Goal: Task Accomplishment & Management: Complete application form

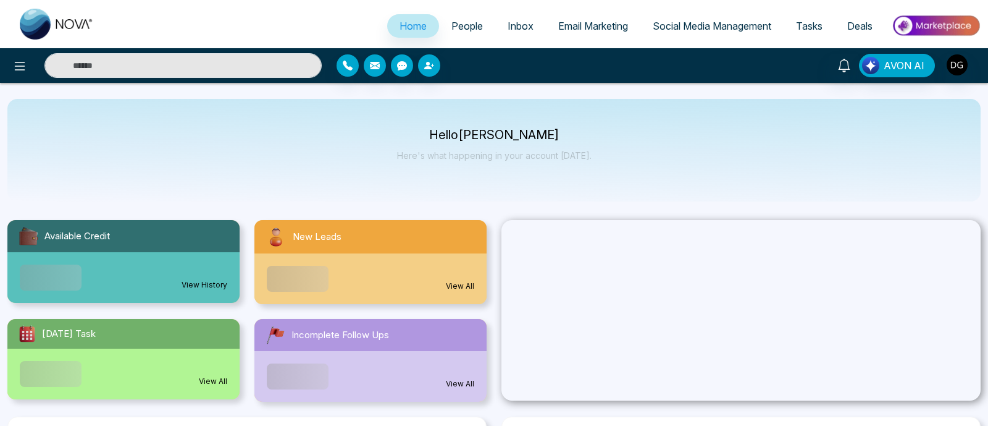
select select "*"
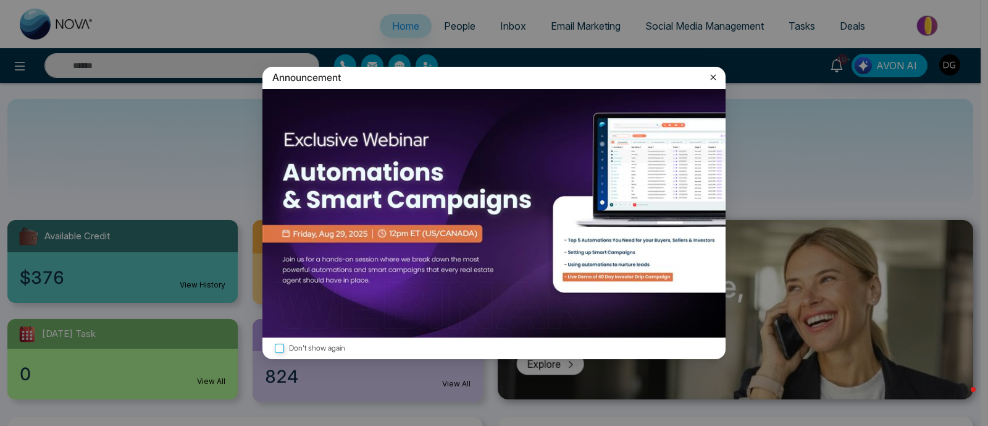
click at [717, 75] on icon at bounding box center [713, 77] width 12 height 12
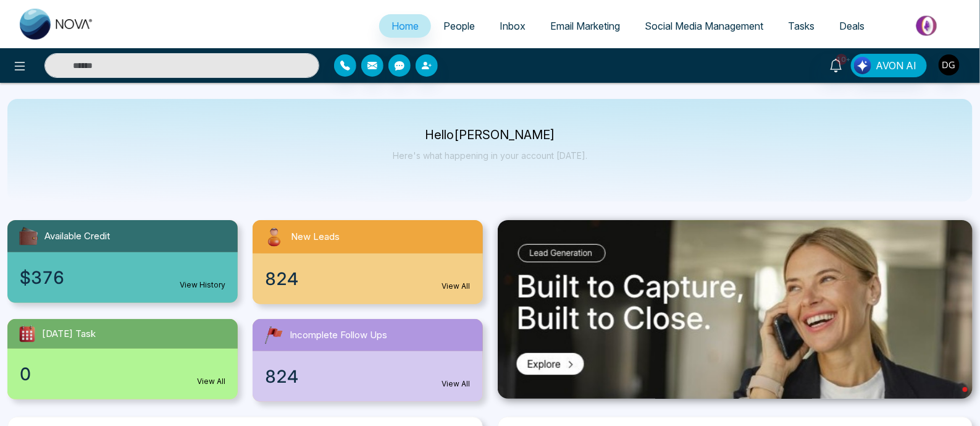
click at [457, 25] on span "People" at bounding box center [460, 26] width 32 height 12
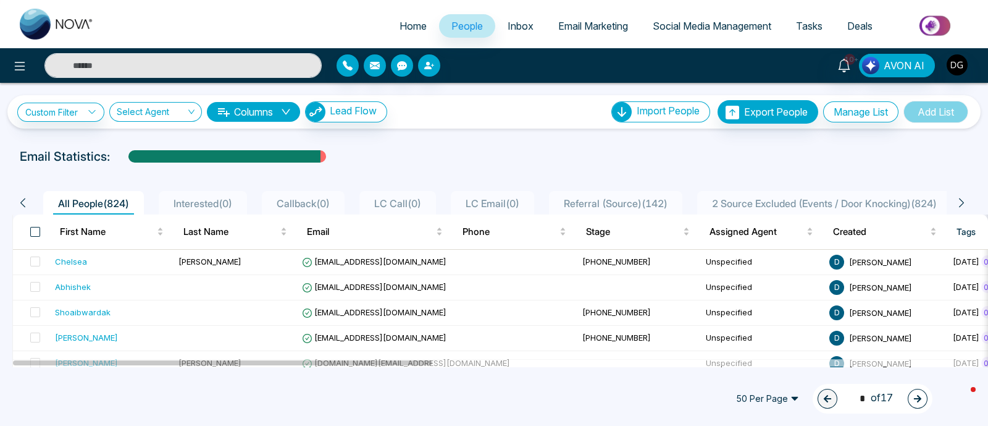
click at [34, 229] on span at bounding box center [35, 232] width 10 height 10
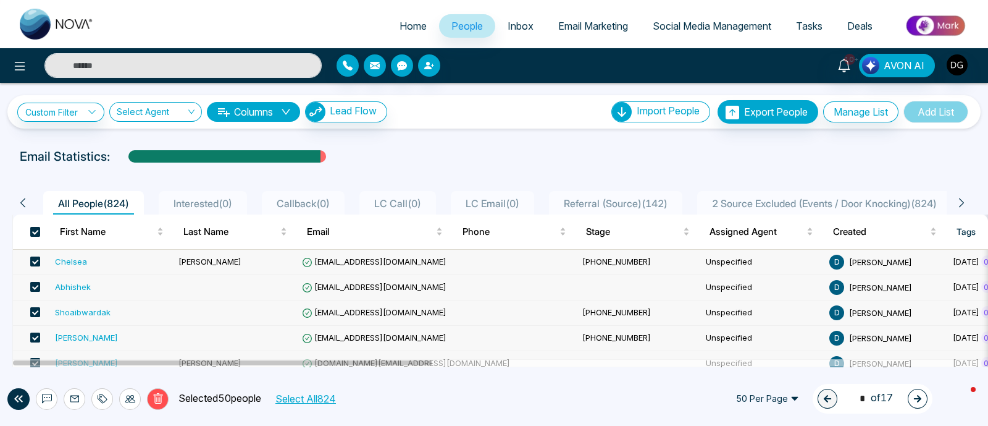
click at [327, 397] on button "Select All 824" at bounding box center [305, 398] width 69 height 16
click at [161, 400] on icon at bounding box center [158, 398] width 11 height 11
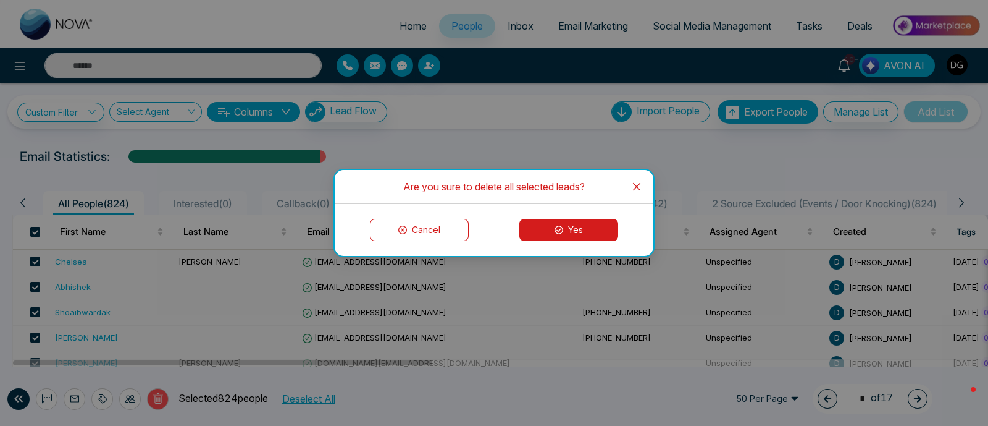
click at [604, 237] on button "Yes" at bounding box center [569, 230] width 99 height 22
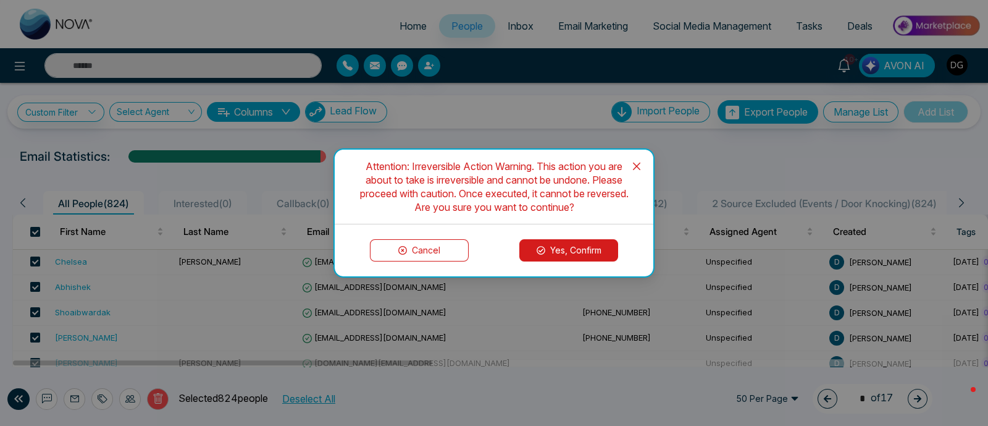
drag, startPoint x: 579, startPoint y: 251, endPoint x: 513, endPoint y: 258, distance: 67.0
click at [579, 250] on button "Yes, Confirm" at bounding box center [569, 250] width 99 height 22
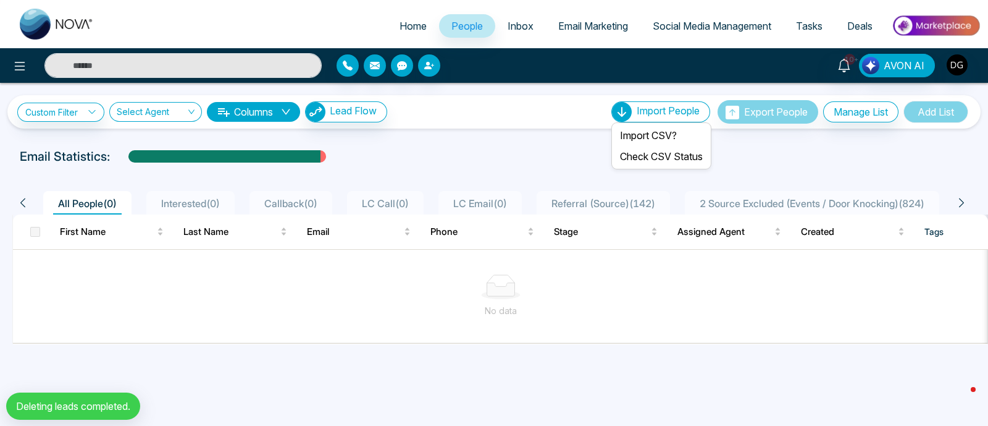
click at [652, 116] on span "Import People" at bounding box center [668, 110] width 63 height 12
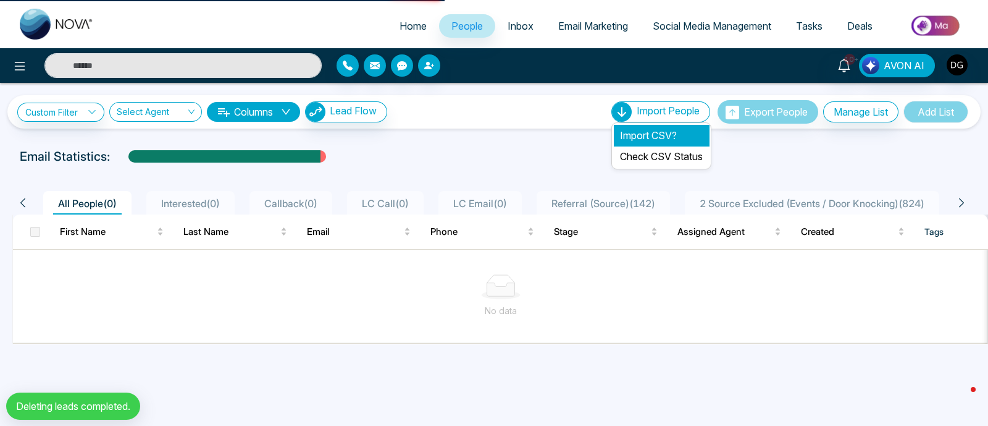
click at [651, 135] on li "Import CSV?" at bounding box center [661, 135] width 95 height 21
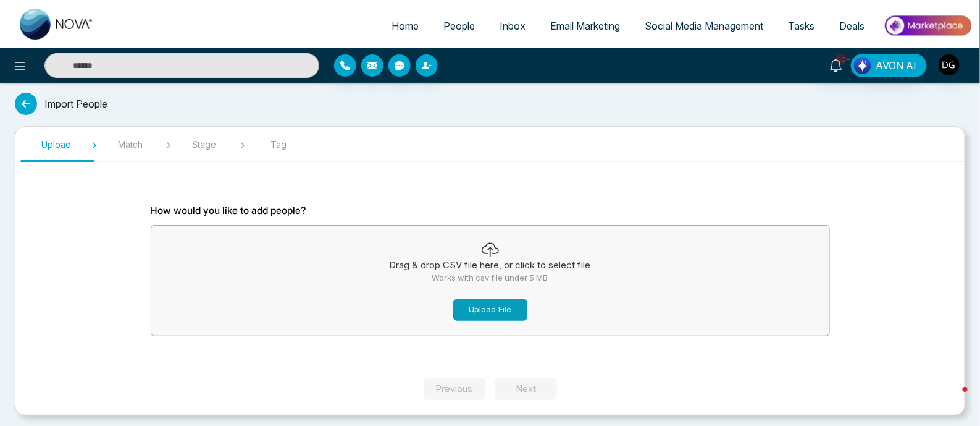
click at [484, 308] on button "Upload File" at bounding box center [490, 310] width 74 height 22
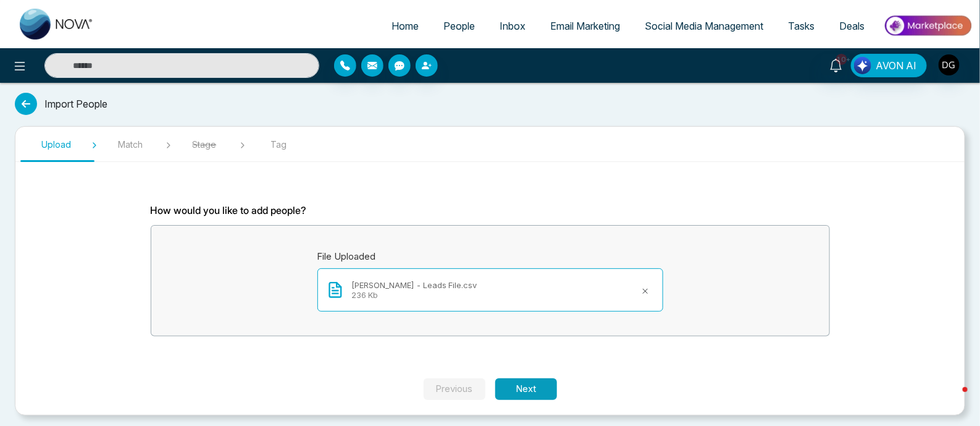
click at [530, 379] on button "Next" at bounding box center [526, 389] width 62 height 22
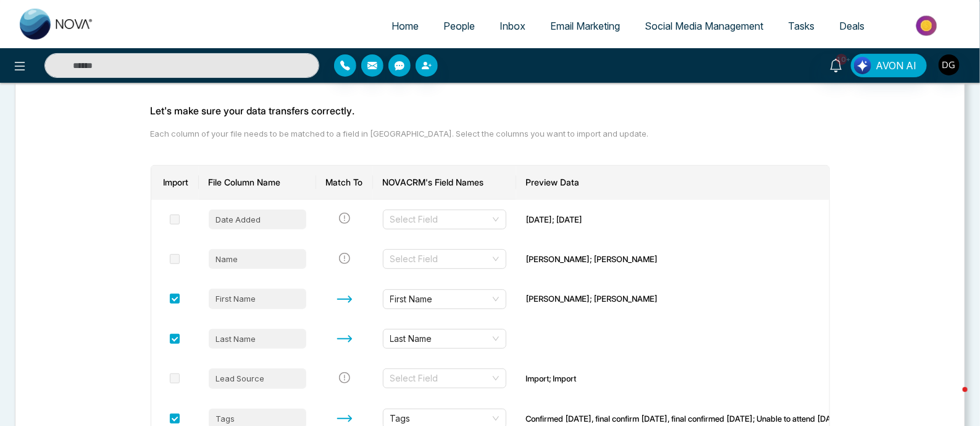
scroll to position [154, 0]
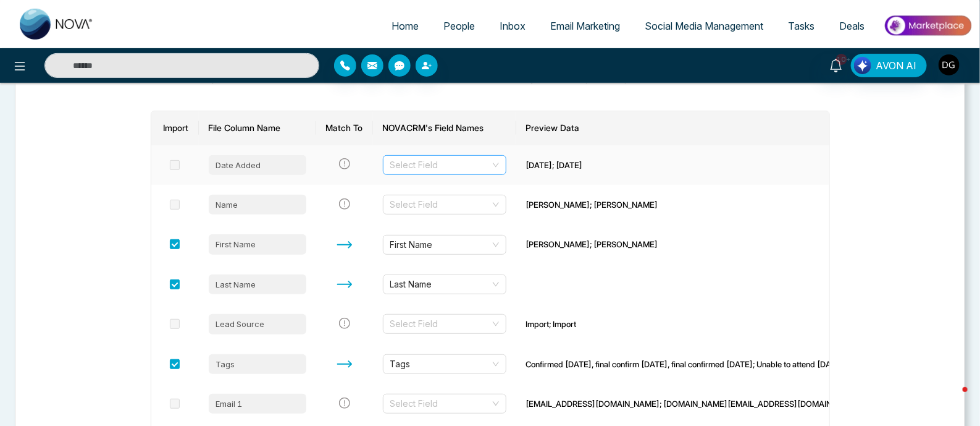
click at [500, 161] on div "Select Field" at bounding box center [445, 165] width 124 height 20
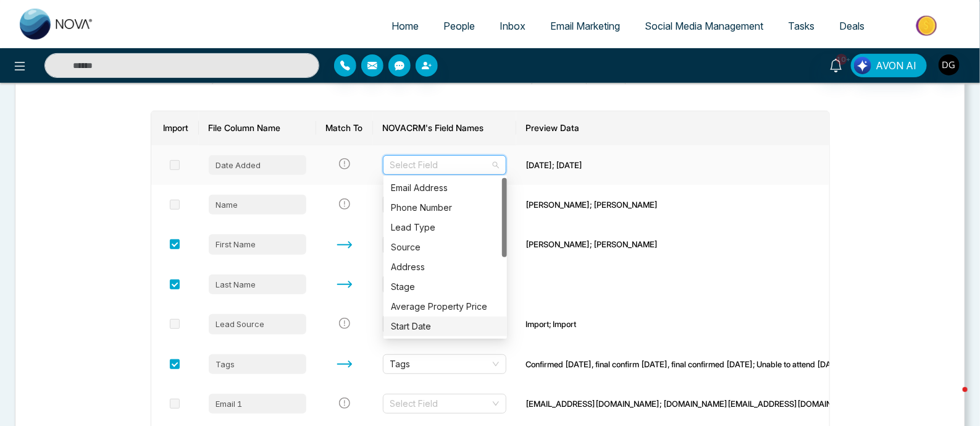
click at [443, 332] on div "Start Date" at bounding box center [445, 326] width 109 height 14
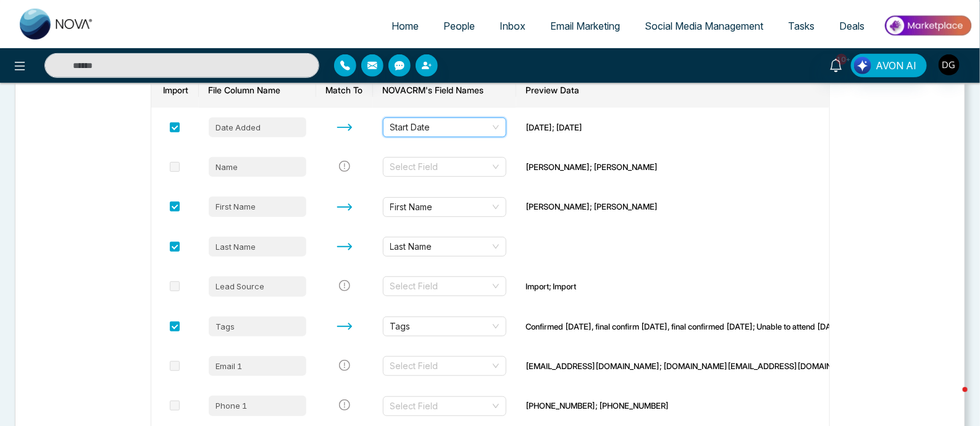
scroll to position [190, 0]
click at [500, 285] on div "Select Field" at bounding box center [445, 287] width 124 height 20
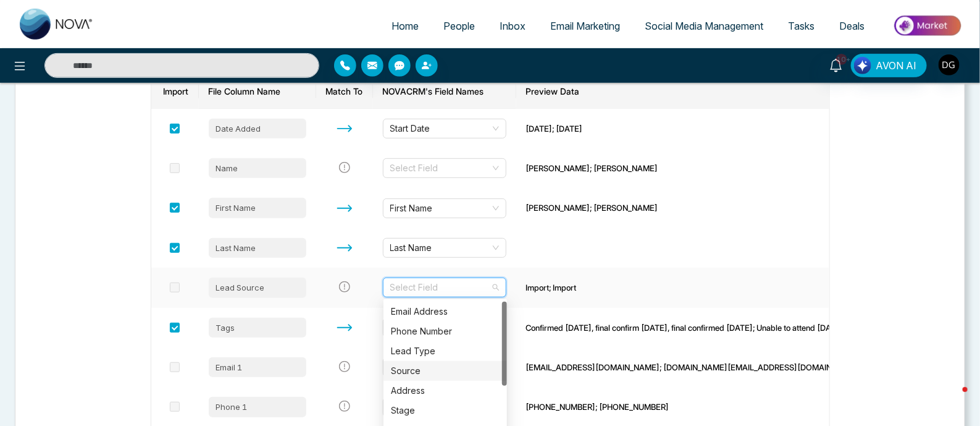
click at [429, 366] on div "Source" at bounding box center [445, 371] width 109 height 14
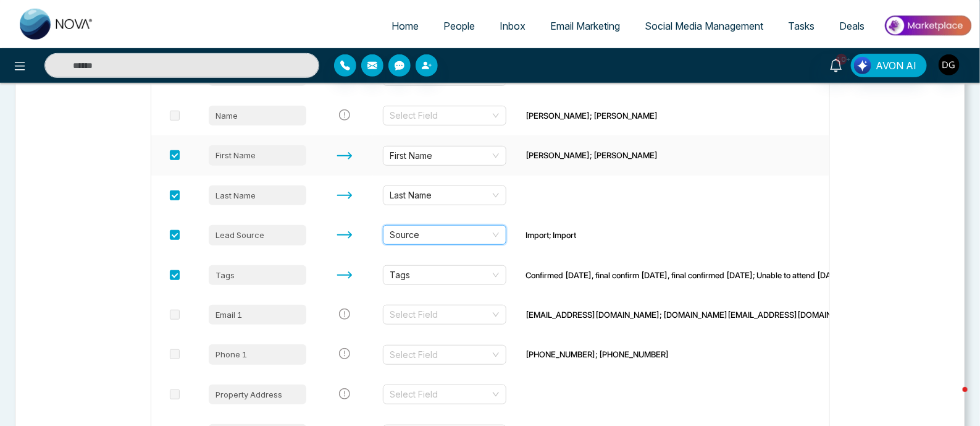
scroll to position [268, 0]
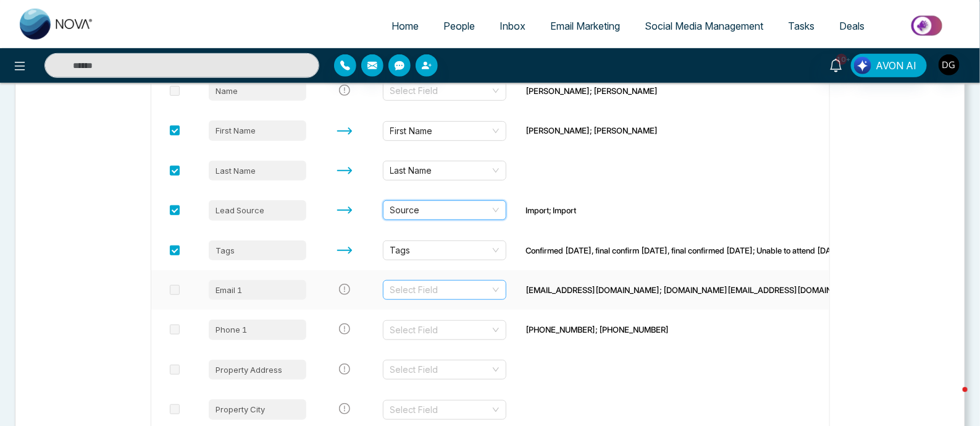
click at [491, 294] on input "search" at bounding box center [440, 289] width 100 height 19
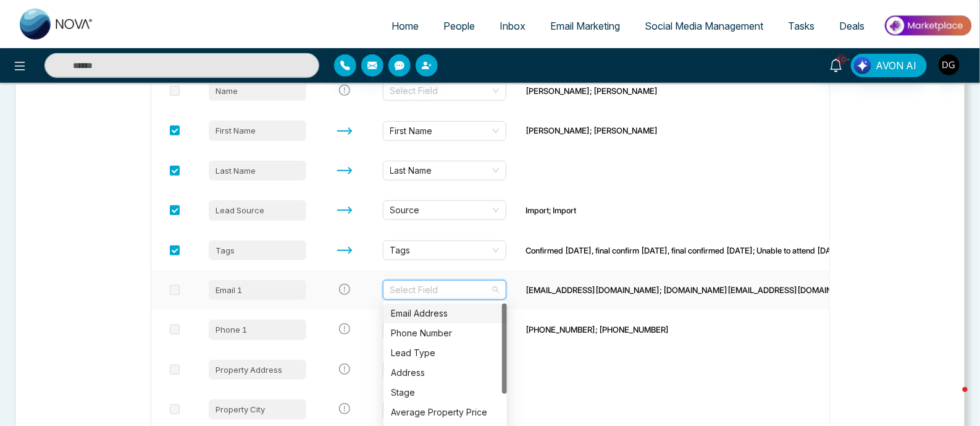
click at [439, 314] on div "Email Address" at bounding box center [445, 313] width 109 height 14
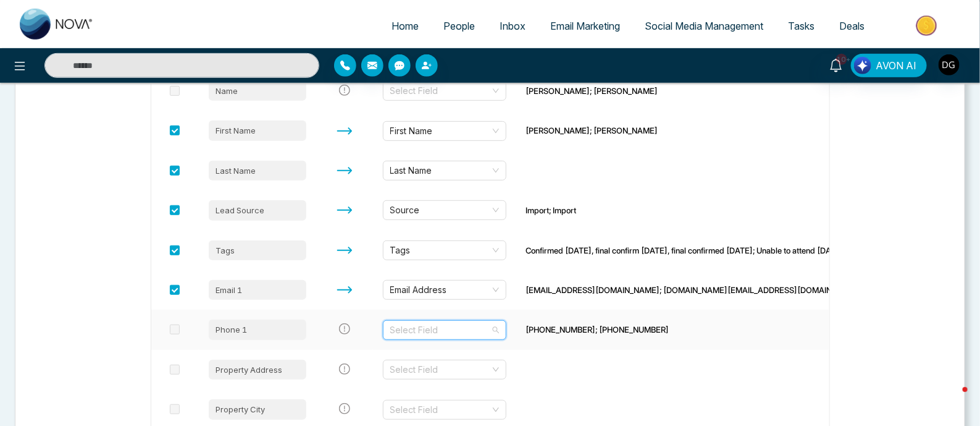
click at [487, 326] on input "search" at bounding box center [440, 330] width 100 height 19
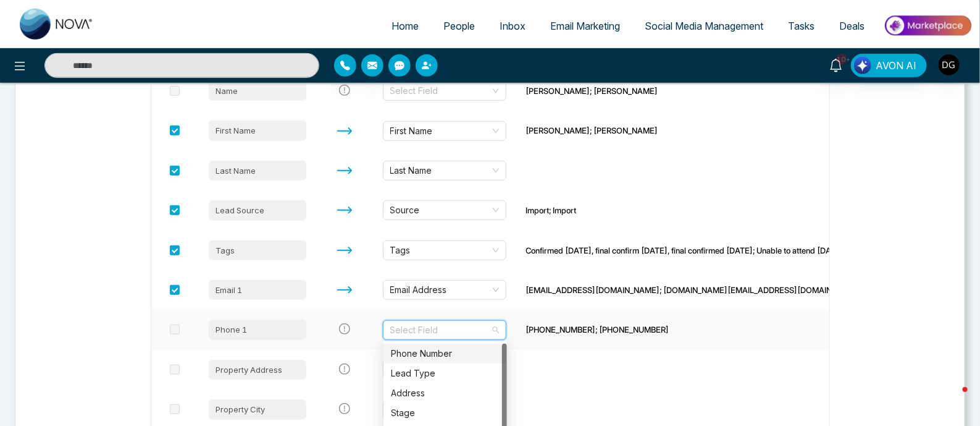
click at [434, 352] on div "Phone Number" at bounding box center [445, 354] width 109 height 14
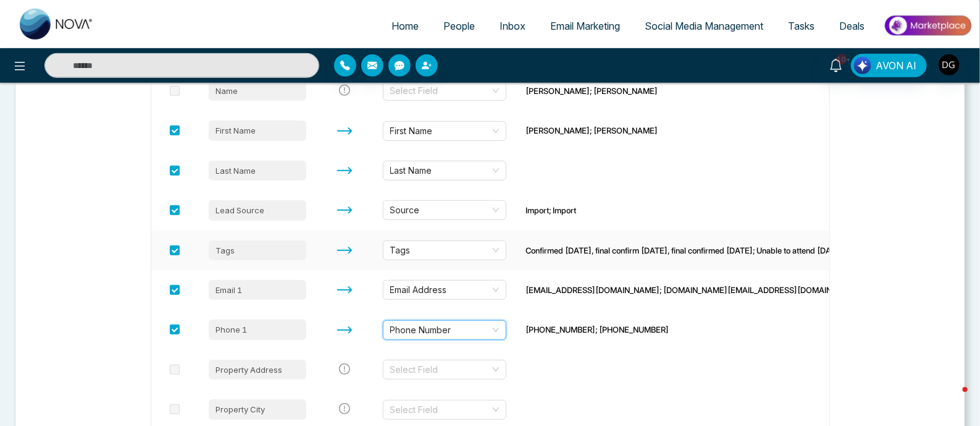
scroll to position [345, 0]
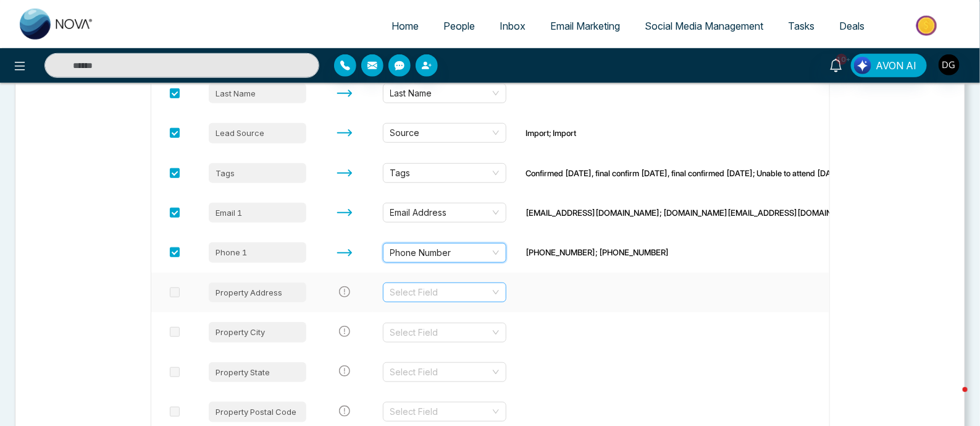
click at [497, 289] on div "Select Field" at bounding box center [445, 292] width 124 height 20
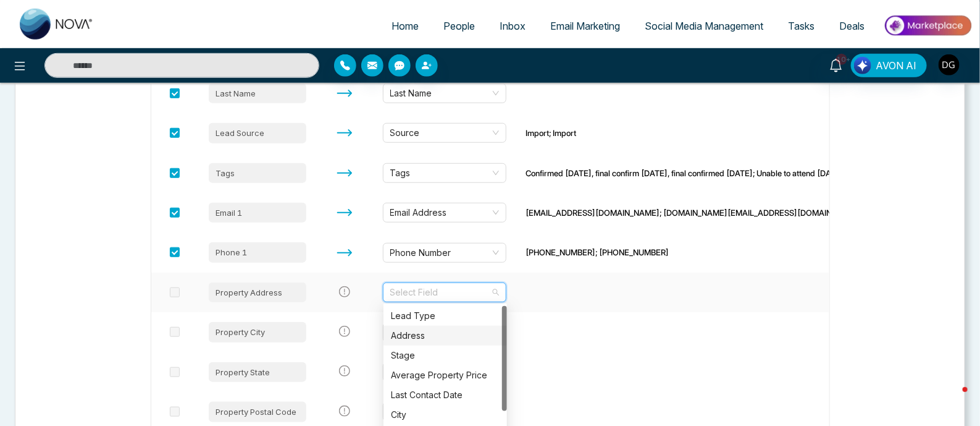
click at [457, 336] on div "Address" at bounding box center [445, 336] width 109 height 14
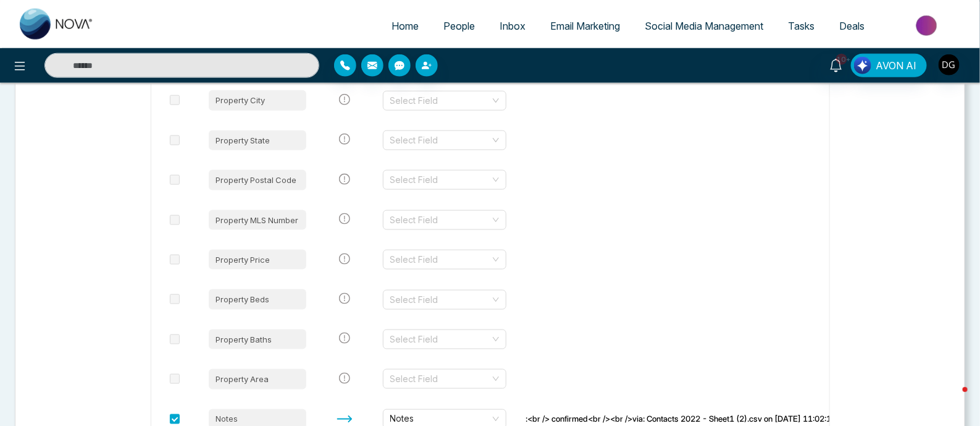
scroll to position [499, 0]
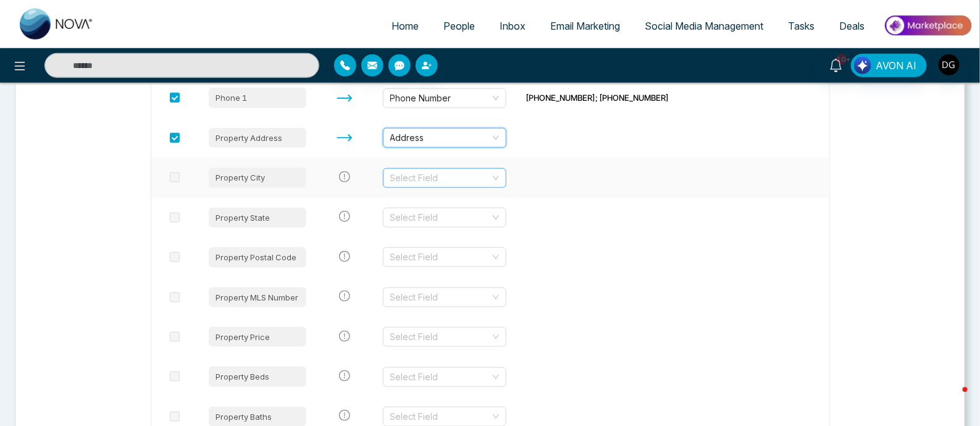
click at [491, 180] on input "search" at bounding box center [440, 178] width 100 height 19
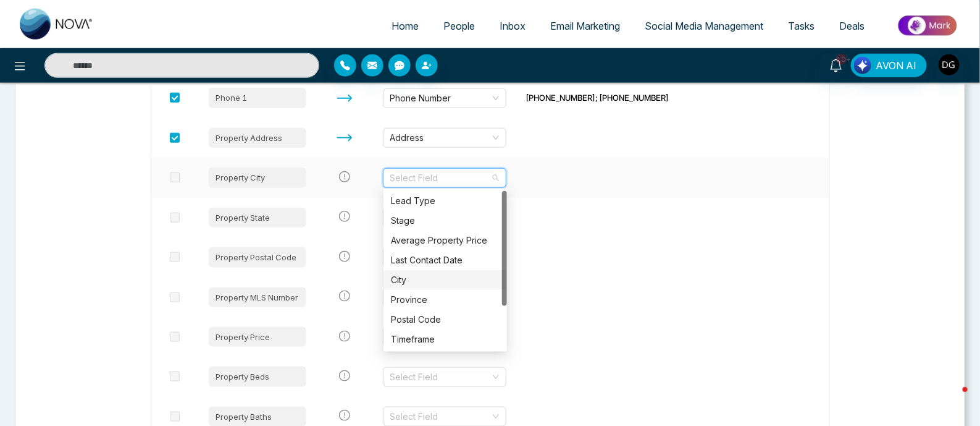
click at [426, 280] on div "City" at bounding box center [445, 280] width 109 height 14
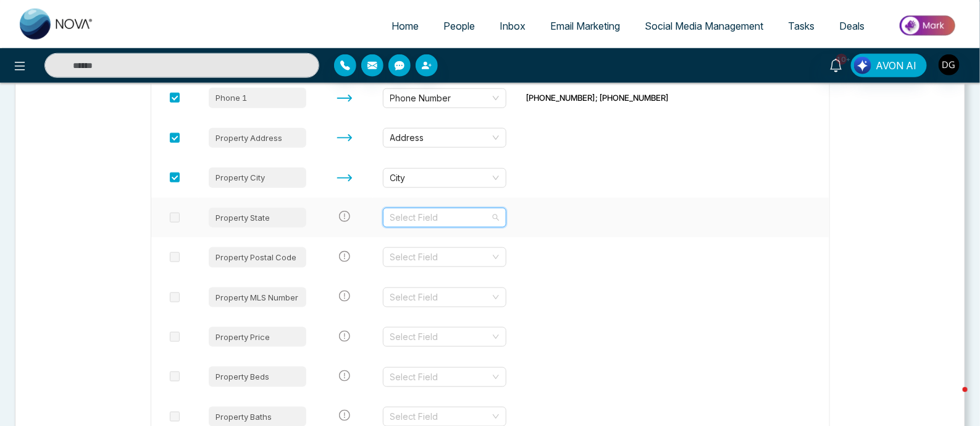
click at [471, 213] on input "search" at bounding box center [440, 217] width 100 height 19
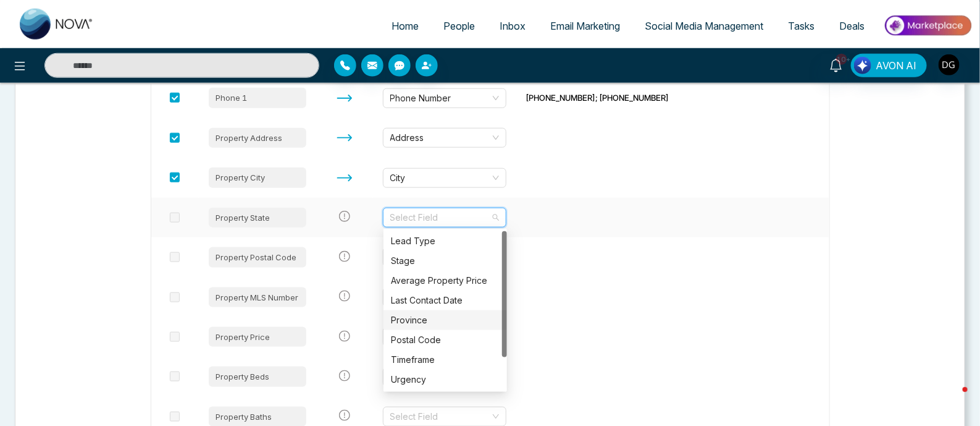
click at [430, 318] on div "Province" at bounding box center [445, 320] width 109 height 14
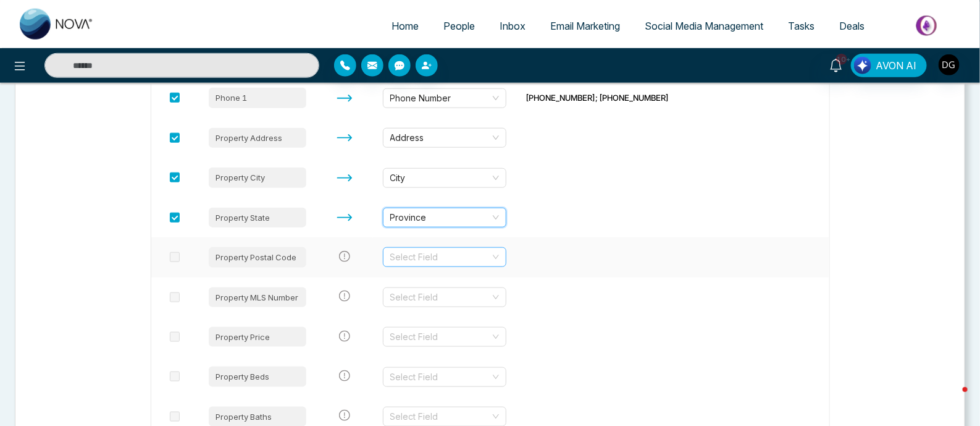
click at [463, 261] on input "search" at bounding box center [440, 257] width 100 height 19
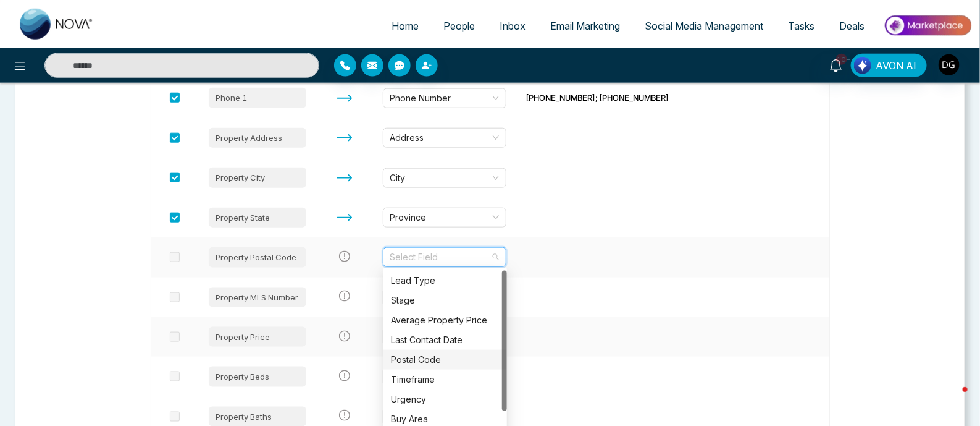
drag, startPoint x: 439, startPoint y: 358, endPoint x: 439, endPoint y: 322, distance: 35.8
click at [439, 355] on div "Postal Code" at bounding box center [445, 360] width 109 height 14
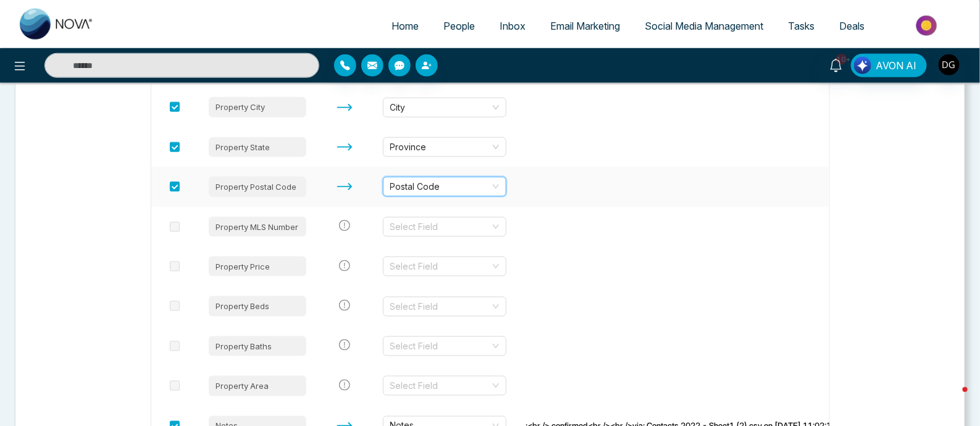
scroll to position [654, 0]
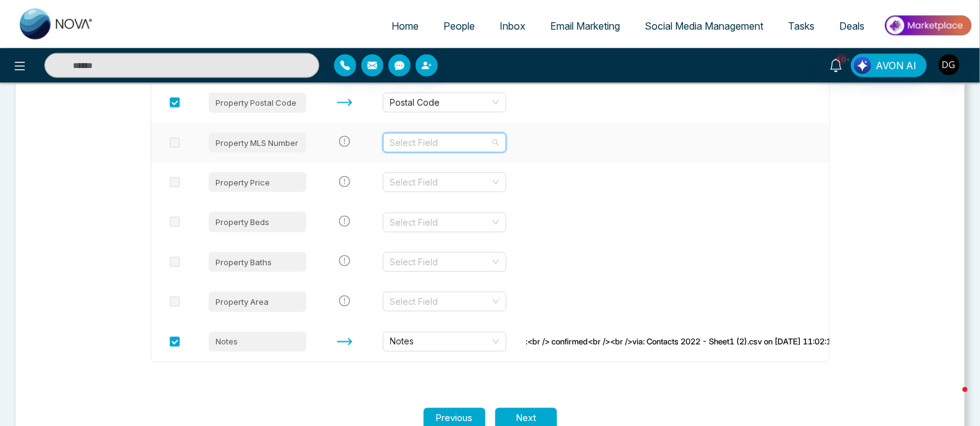
click at [467, 146] on input "search" at bounding box center [440, 142] width 100 height 19
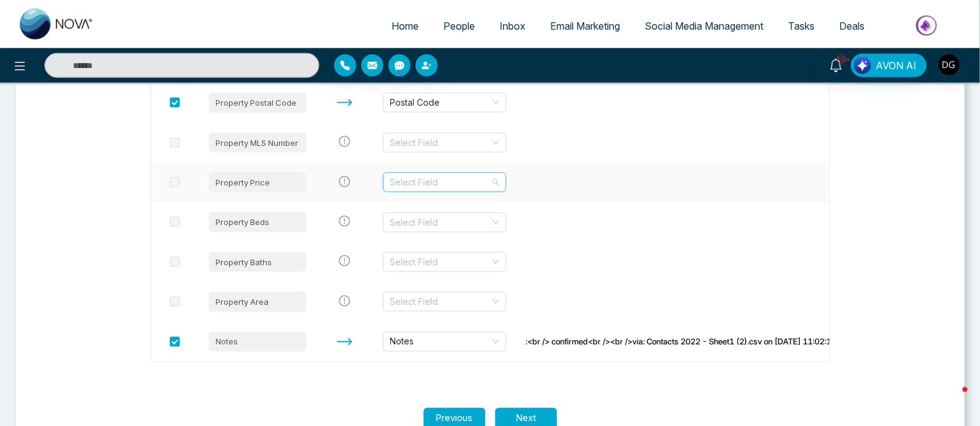
click at [466, 180] on input "search" at bounding box center [440, 182] width 100 height 19
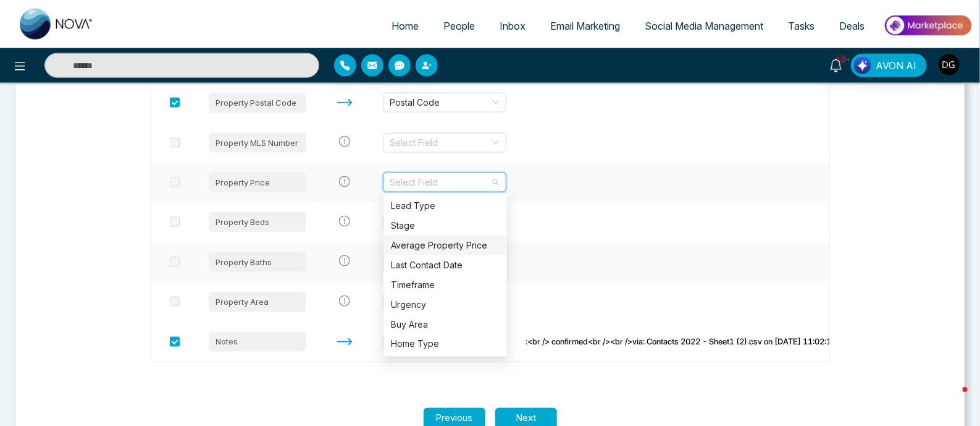
click at [447, 242] on div "Average Property Price" at bounding box center [445, 245] width 109 height 14
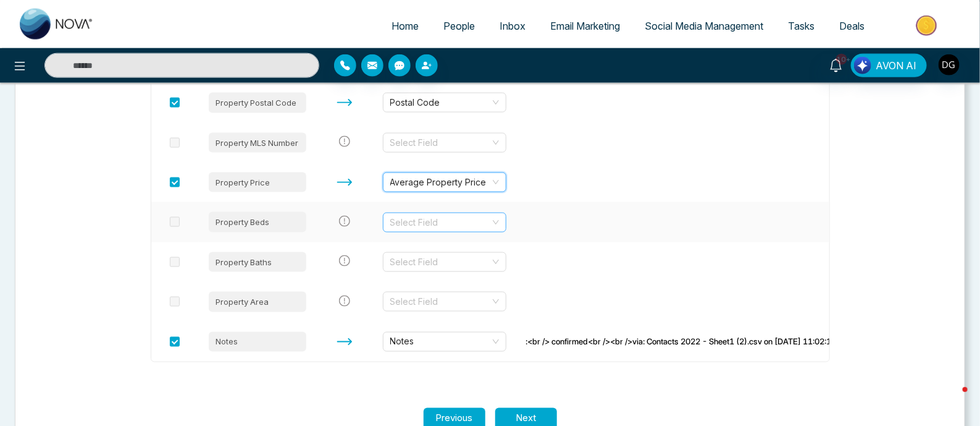
click at [445, 219] on input "search" at bounding box center [440, 222] width 100 height 19
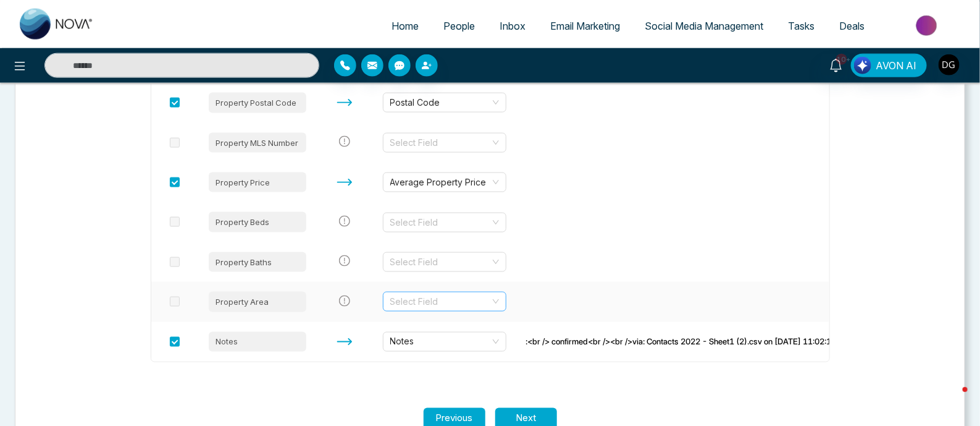
click at [436, 296] on input "search" at bounding box center [440, 301] width 100 height 19
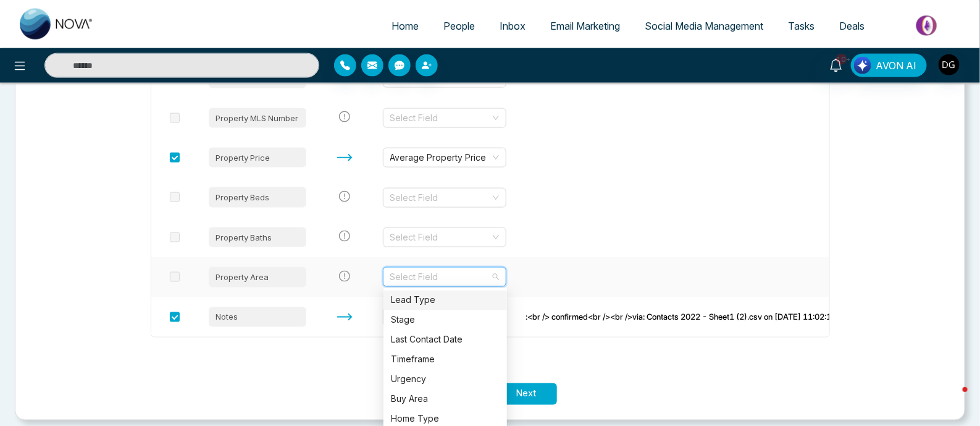
scroll to position [686, 0]
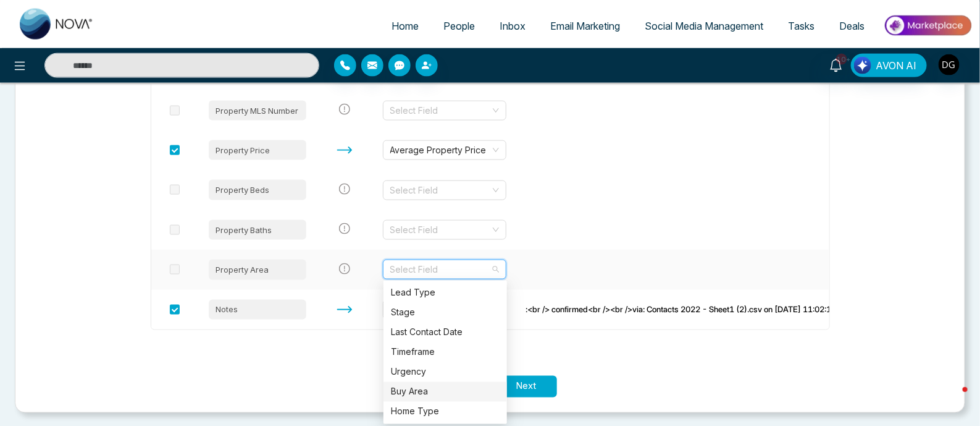
click at [423, 387] on div "Buy Area" at bounding box center [445, 392] width 109 height 14
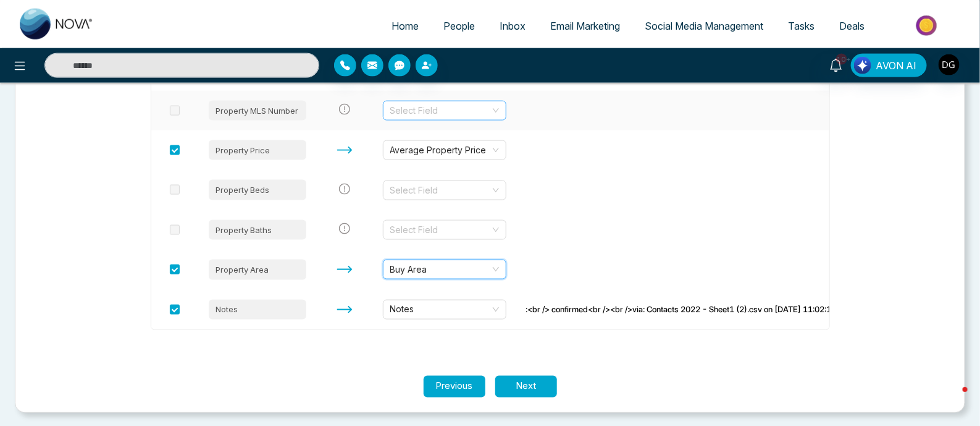
click at [465, 111] on input "search" at bounding box center [440, 110] width 100 height 19
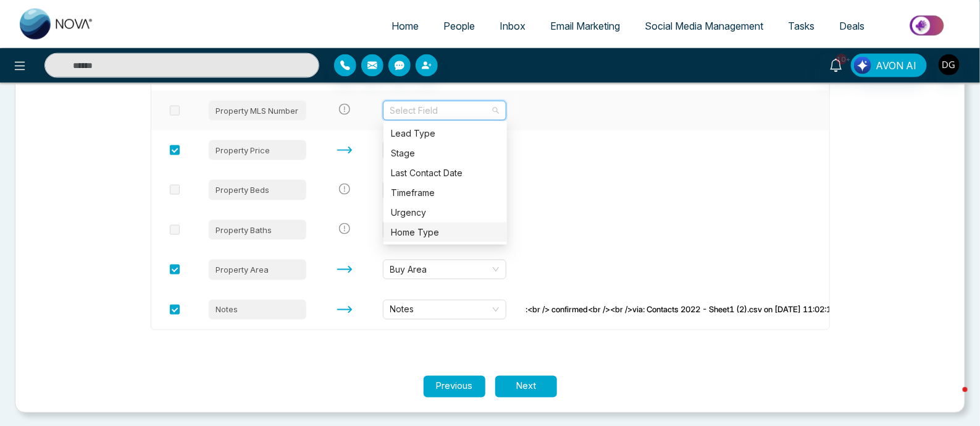
click at [439, 231] on div "Home Type" at bounding box center [445, 232] width 109 height 14
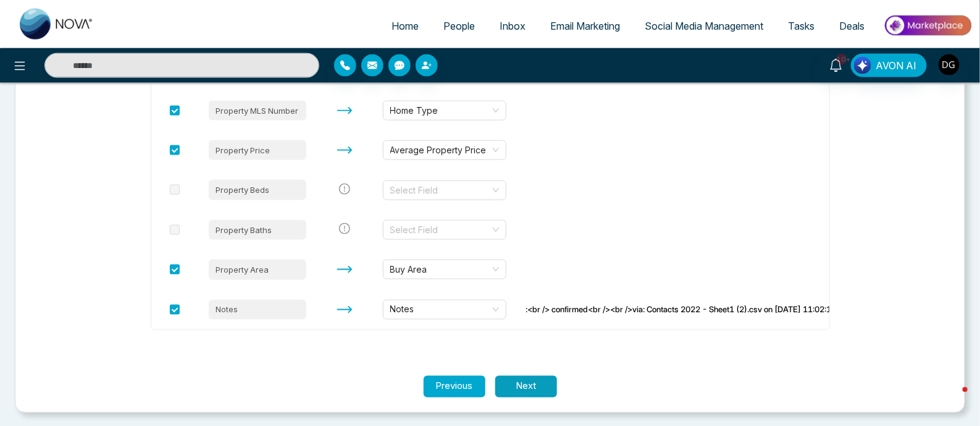
click at [527, 383] on button "Next" at bounding box center [526, 387] width 62 height 22
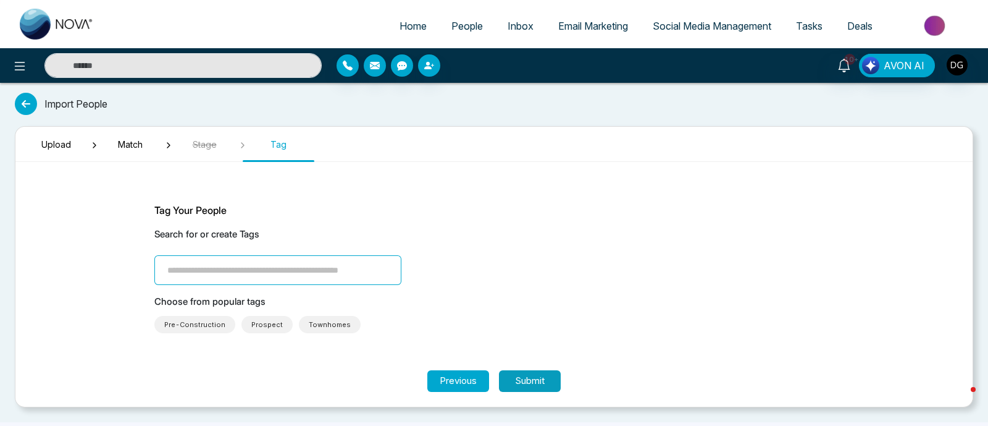
click at [526, 380] on button "Submit" at bounding box center [530, 381] width 62 height 22
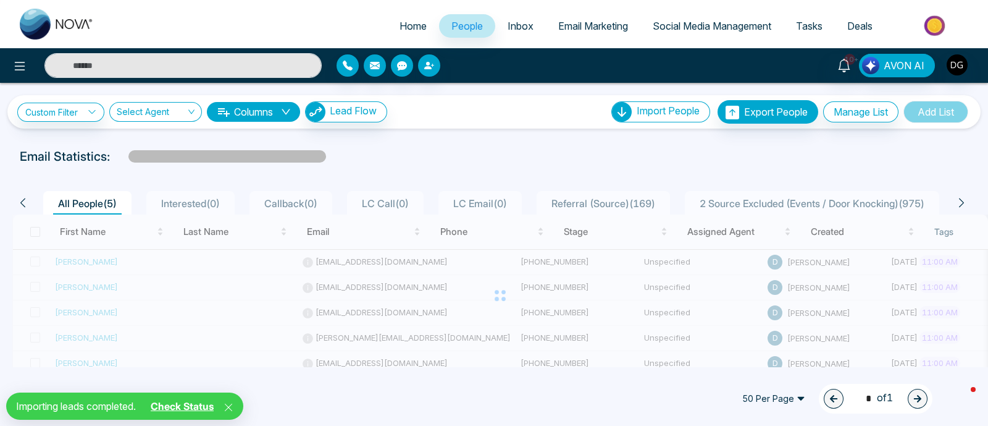
click at [192, 401] on link "Check Status" at bounding box center [182, 406] width 73 height 12
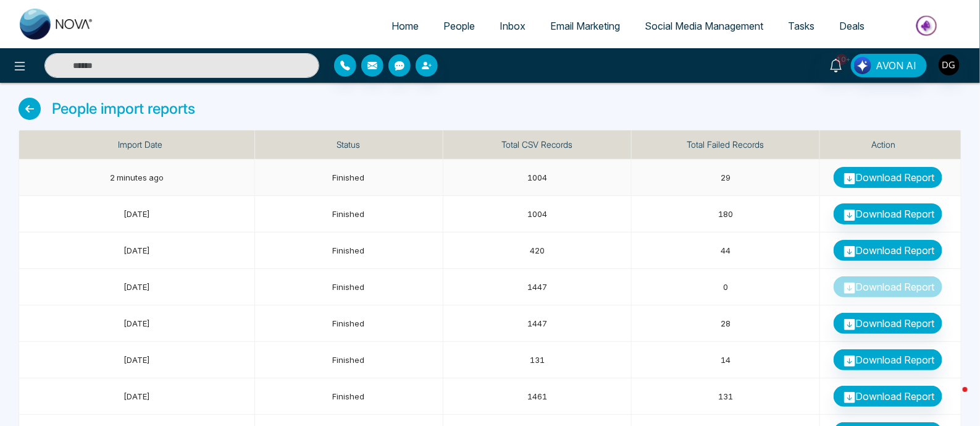
click at [887, 181] on link "Download Report" at bounding box center [888, 177] width 109 height 21
click at [692, 109] on div "People import reports" at bounding box center [490, 114] width 943 height 32
click at [563, 114] on div "People import reports" at bounding box center [490, 114] width 943 height 32
click at [441, 19] on link "People" at bounding box center [459, 25] width 56 height 23
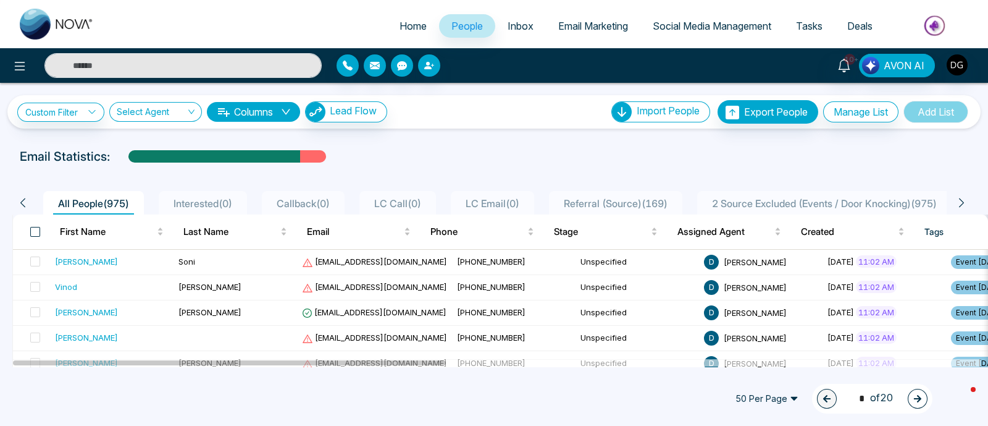
click at [34, 230] on span at bounding box center [35, 232] width 10 height 10
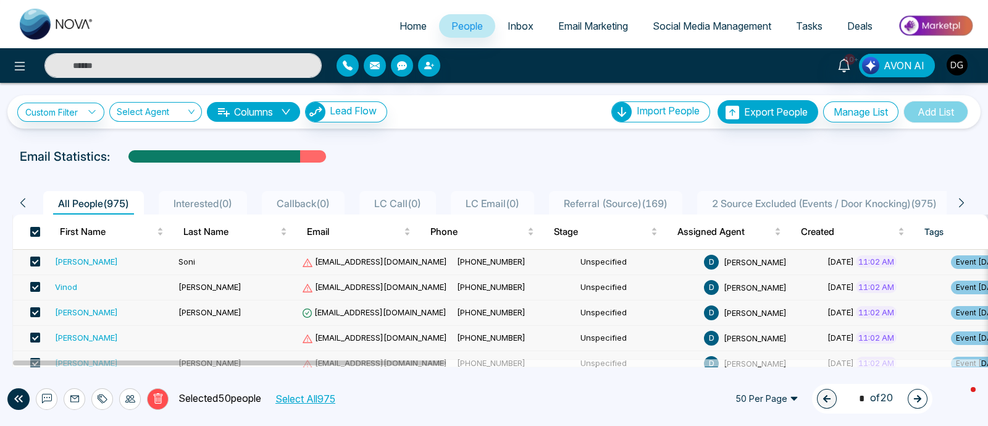
click at [339, 396] on button "Select All 975" at bounding box center [305, 398] width 69 height 16
click at [162, 401] on icon at bounding box center [158, 398] width 11 height 11
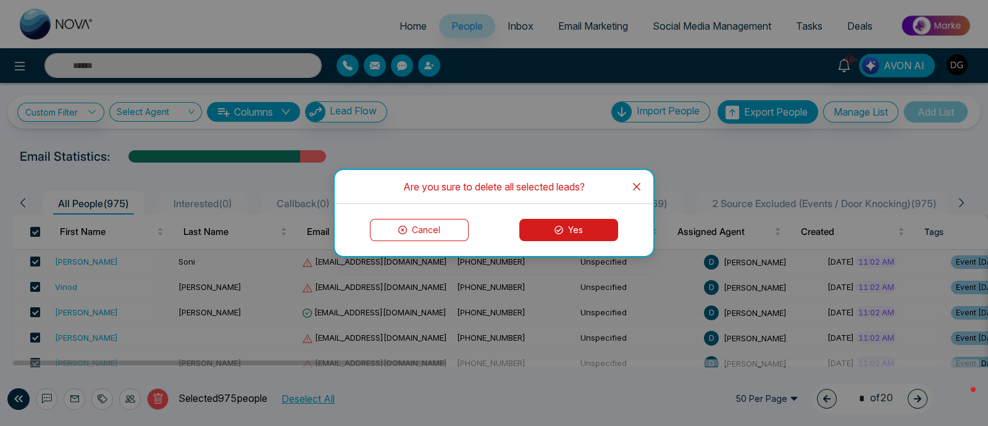
click at [565, 228] on button "Yes" at bounding box center [569, 230] width 99 height 22
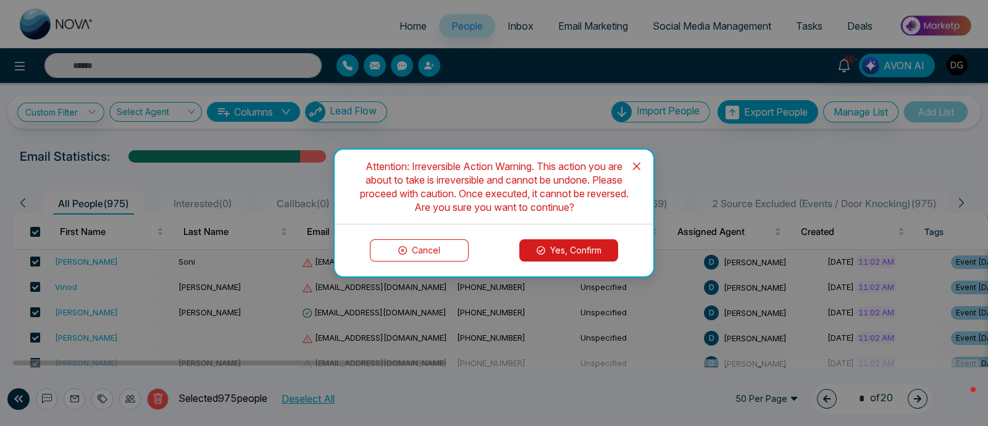
click at [573, 252] on button "Yes, Confirm" at bounding box center [569, 250] width 99 height 22
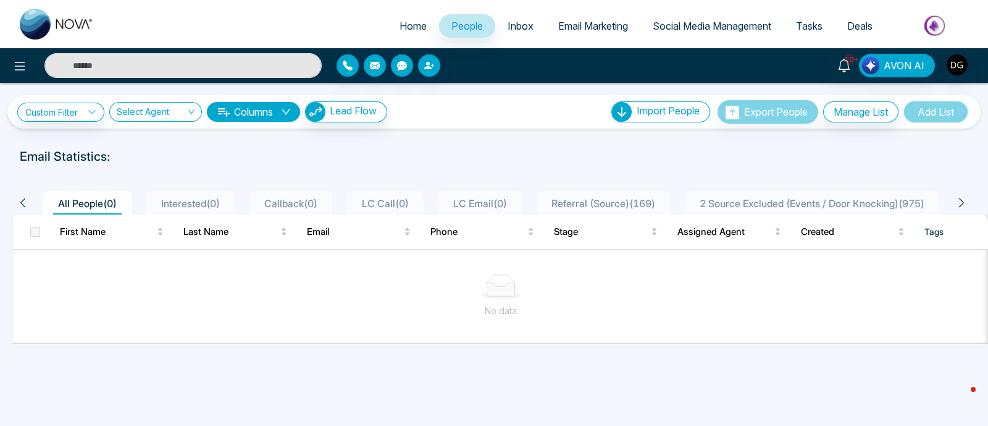
click at [614, 150] on div "Email Statistics:" at bounding box center [494, 156] width 949 height 19
click at [654, 131] on li "Import CSV?" at bounding box center [661, 135] width 95 height 21
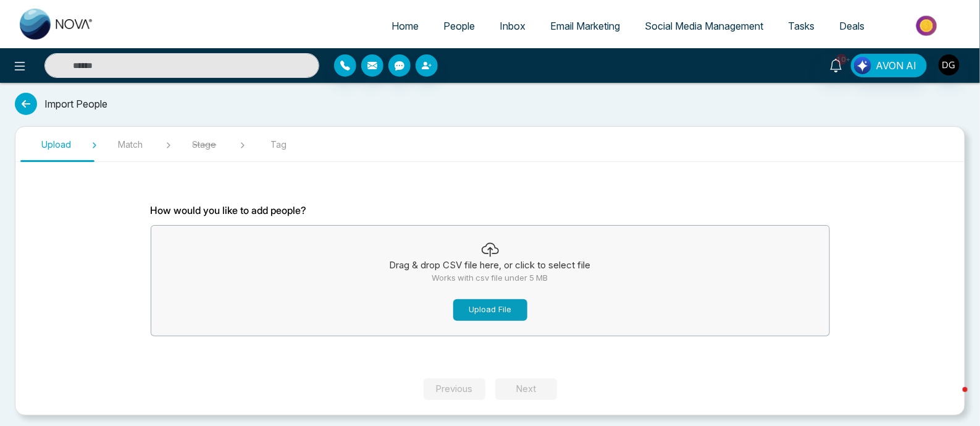
click at [494, 311] on button "Upload File" at bounding box center [490, 310] width 74 height 22
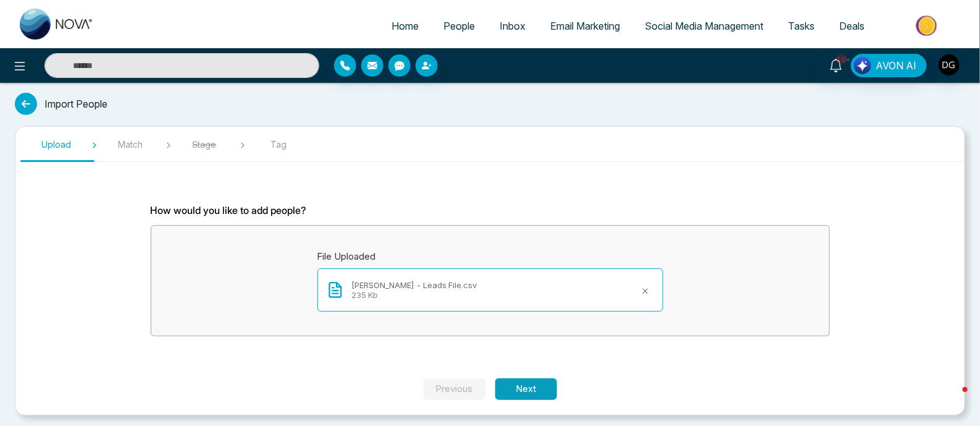
click at [536, 394] on button "Next" at bounding box center [526, 389] width 62 height 22
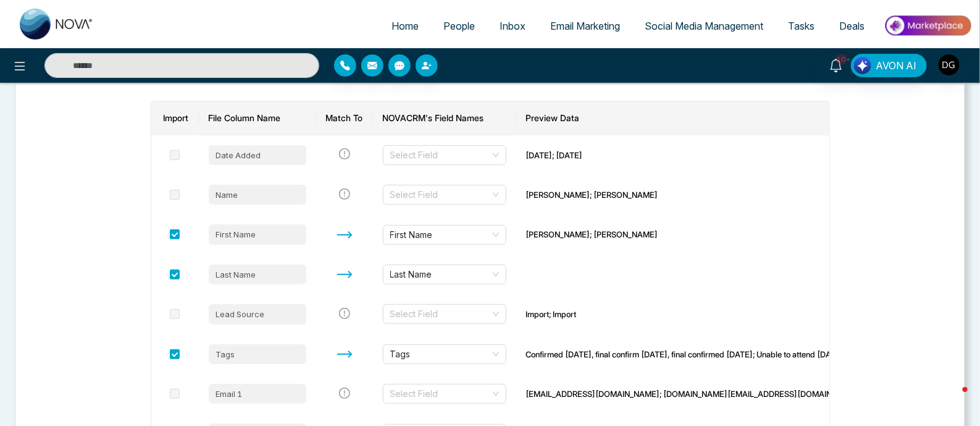
scroll to position [232, 0]
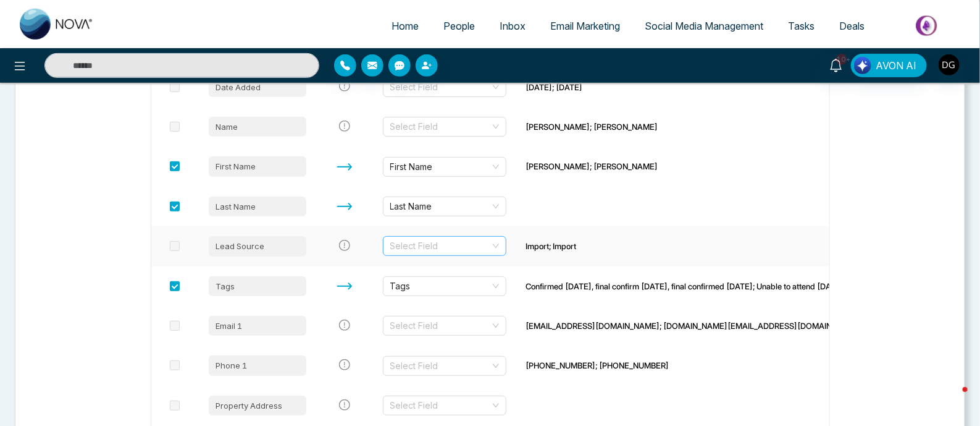
click at [500, 248] on div "Select Field" at bounding box center [445, 246] width 124 height 20
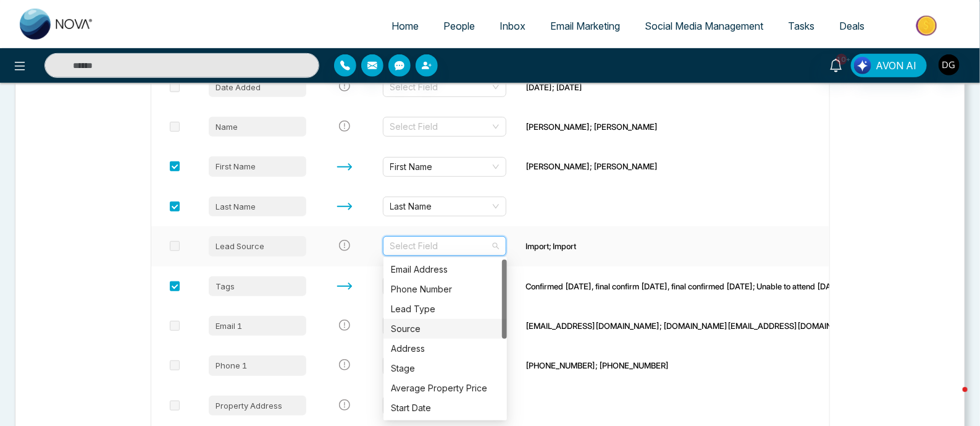
click at [423, 329] on div "Source" at bounding box center [445, 329] width 109 height 14
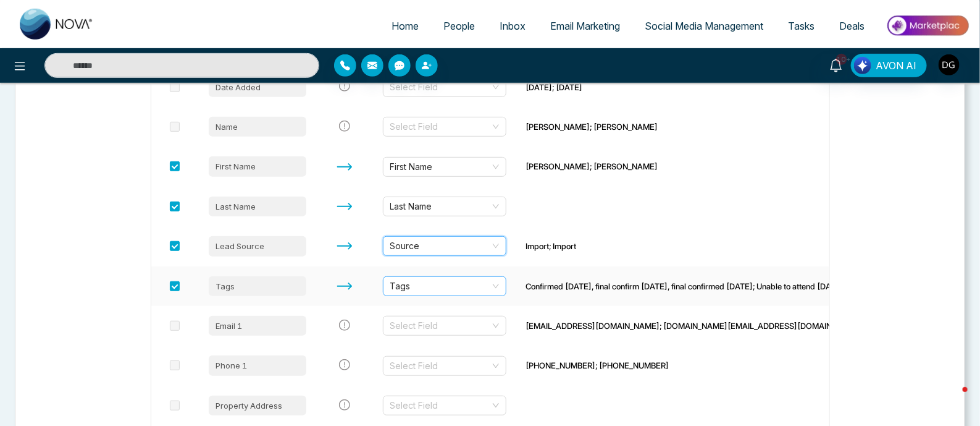
scroll to position [154, 0]
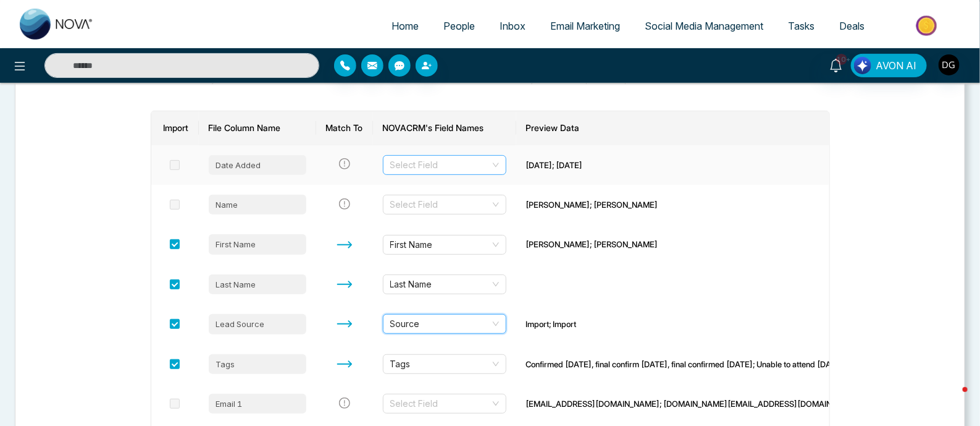
click at [469, 166] on input "search" at bounding box center [440, 165] width 100 height 19
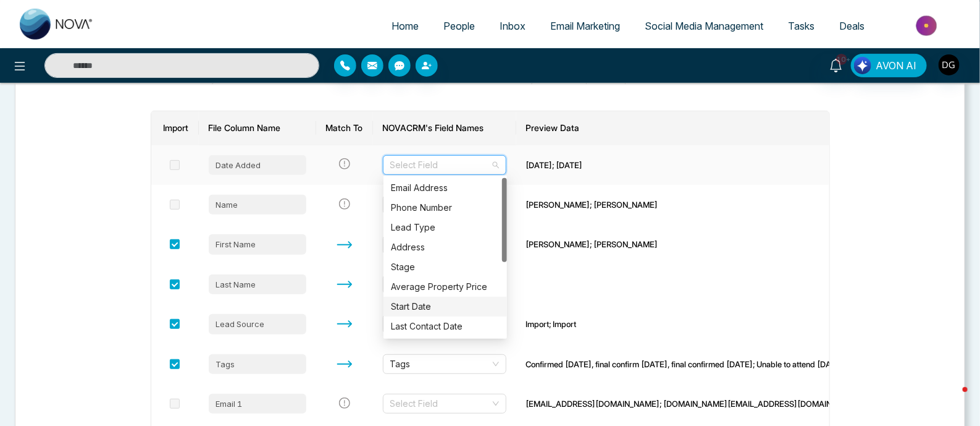
click at [428, 310] on div "Start Date" at bounding box center [445, 307] width 109 height 14
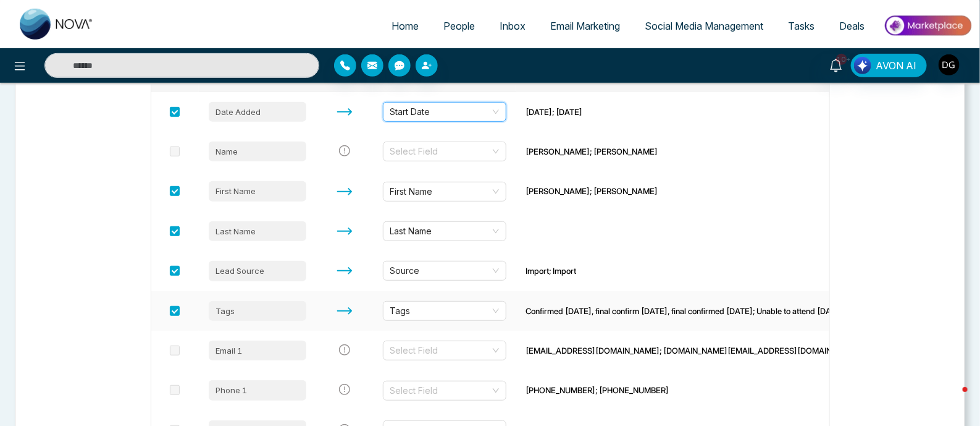
scroll to position [232, 0]
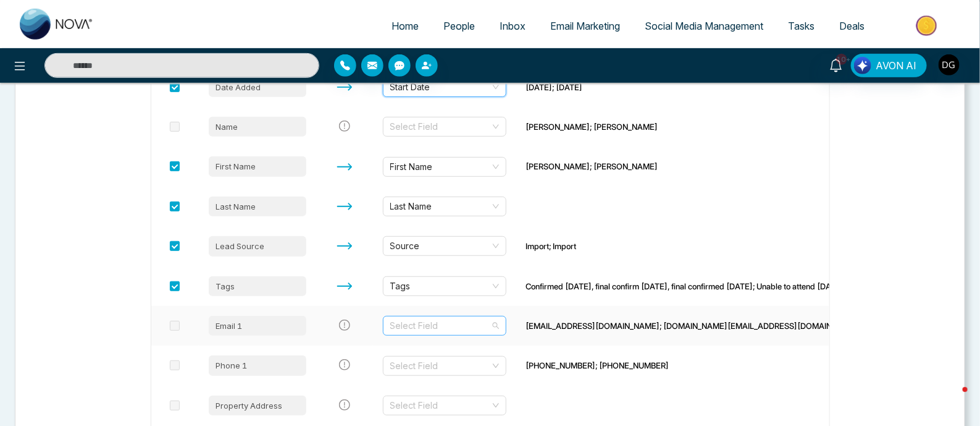
click at [484, 329] on input "search" at bounding box center [440, 325] width 100 height 19
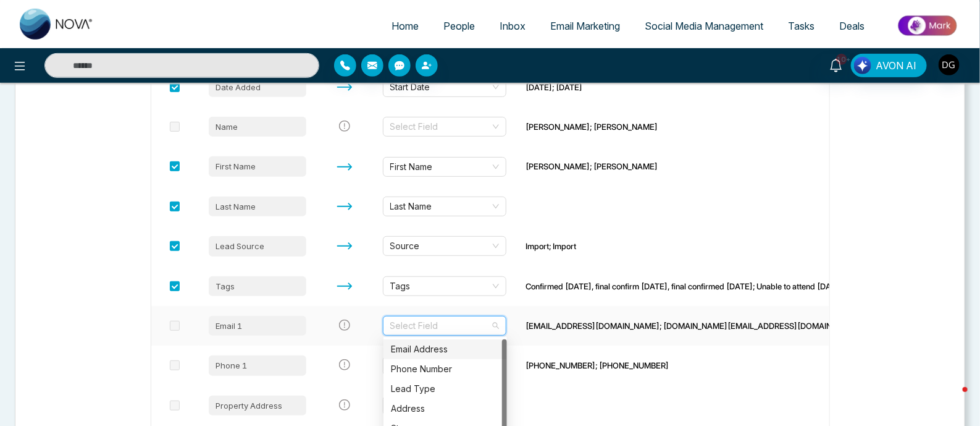
click at [457, 350] on div "Email Address" at bounding box center [445, 349] width 109 height 14
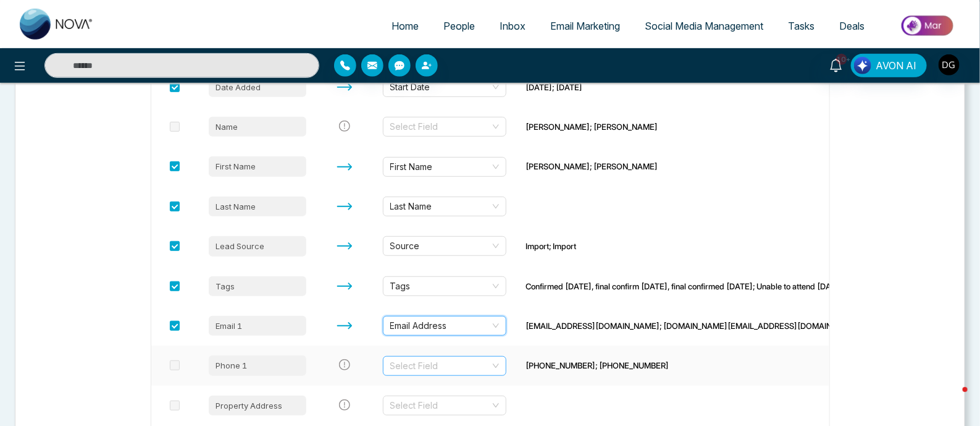
click at [457, 360] on input "search" at bounding box center [440, 365] width 100 height 19
click at [431, 387] on div "Phone Number" at bounding box center [445, 389] width 109 height 14
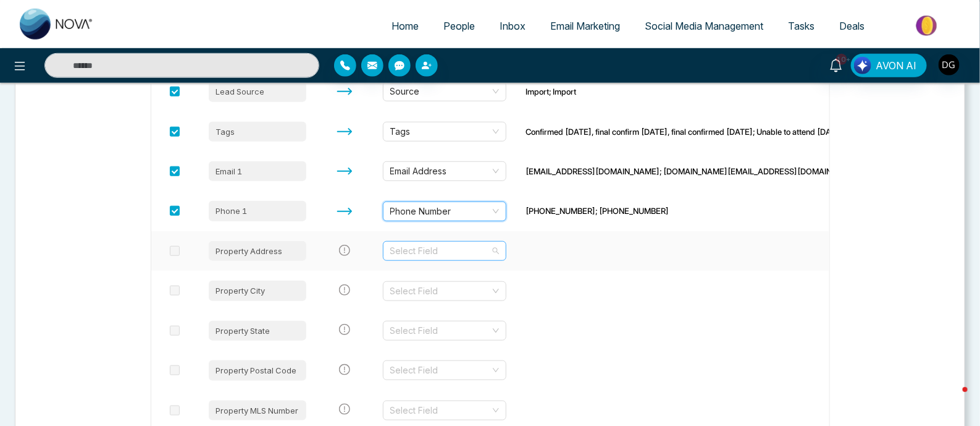
click at [487, 250] on input "search" at bounding box center [440, 251] width 100 height 19
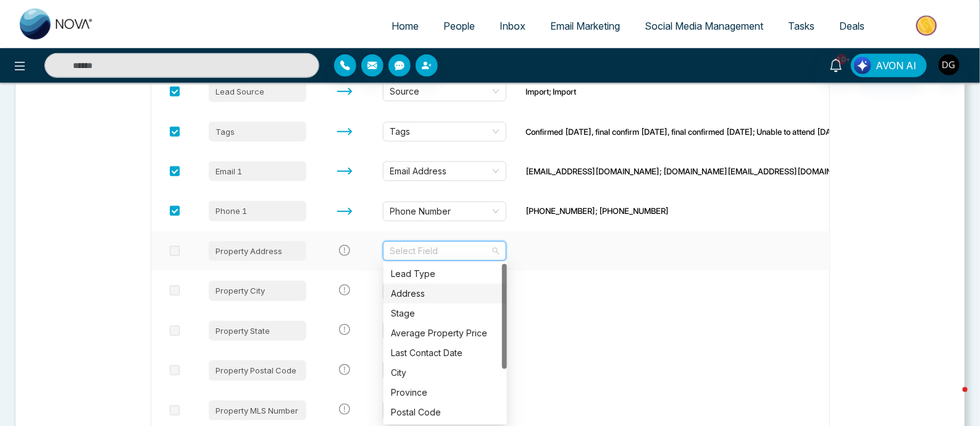
click at [444, 295] on div "Address" at bounding box center [445, 294] width 109 height 14
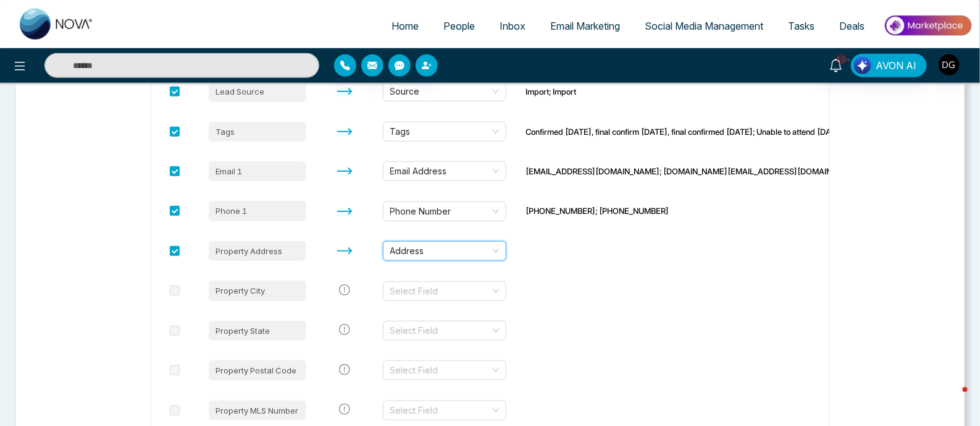
click at [444, 295] on input "search" at bounding box center [440, 291] width 100 height 19
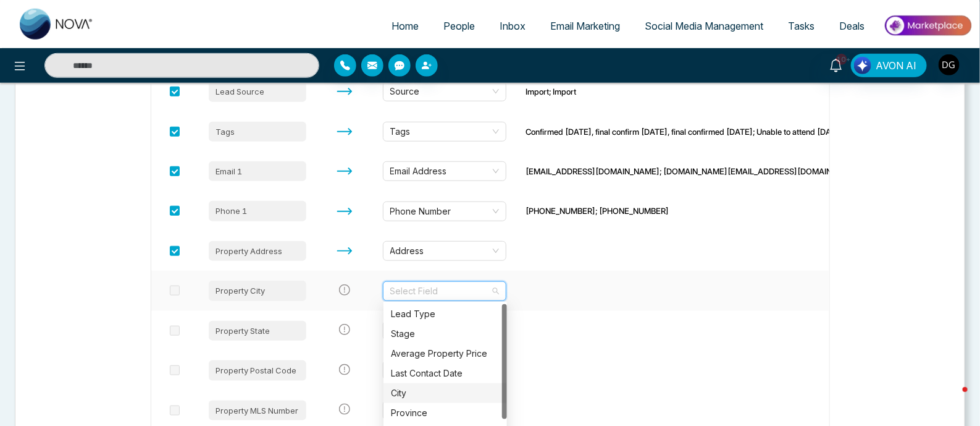
click at [426, 398] on div "City" at bounding box center [445, 393] width 109 height 14
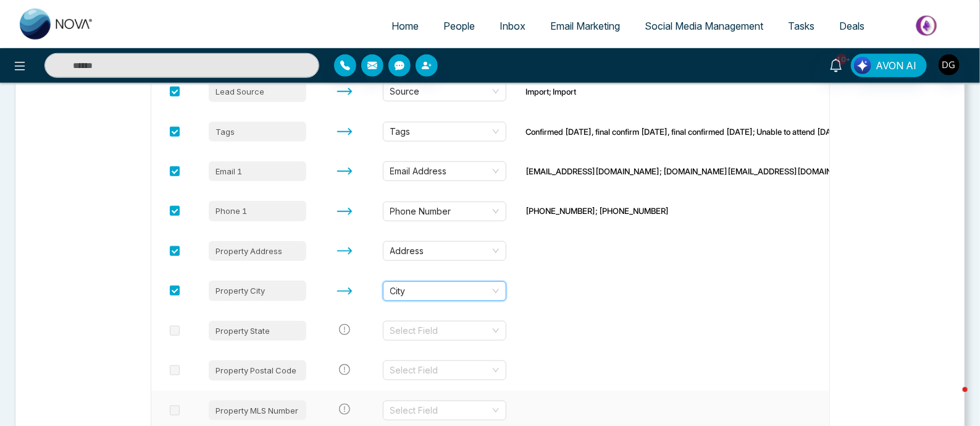
scroll to position [540, 0]
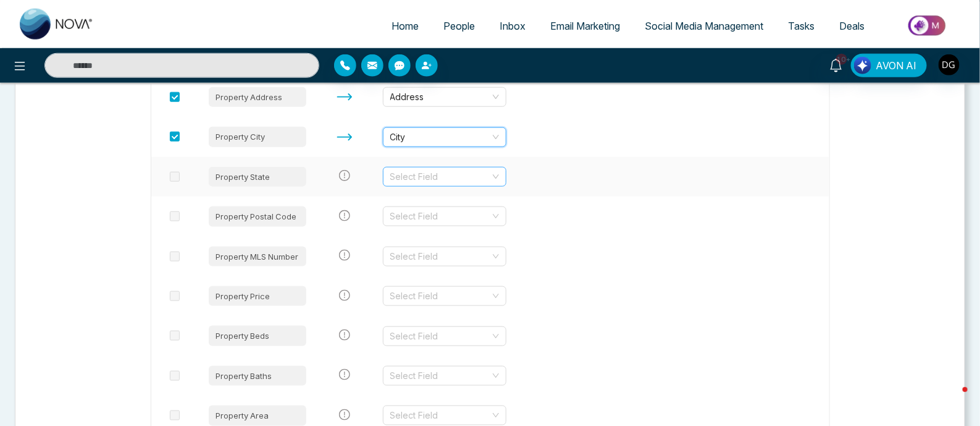
click at [448, 179] on input "search" at bounding box center [440, 176] width 100 height 19
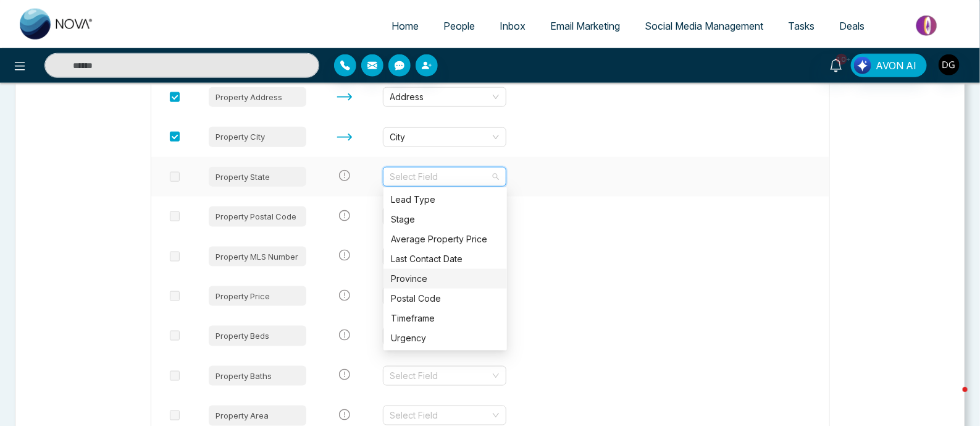
click at [436, 275] on div "Province" at bounding box center [445, 279] width 109 height 14
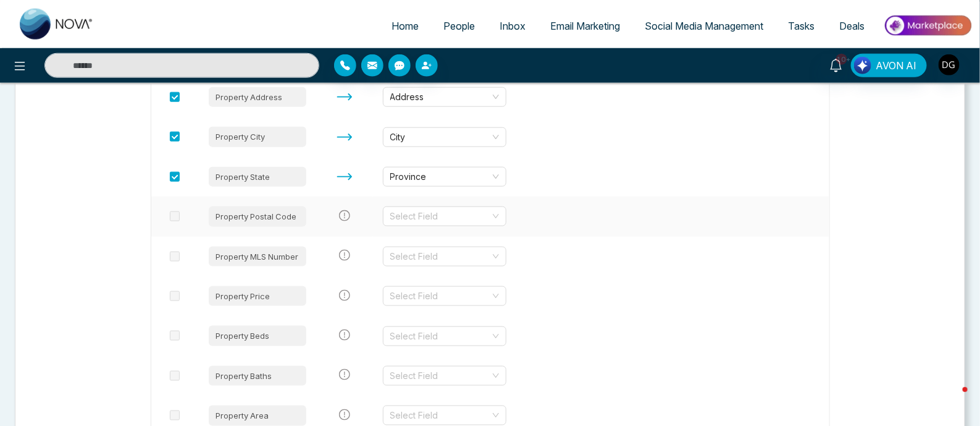
click at [287, 215] on div "Property Postal Code" at bounding box center [258, 216] width 98 height 20
click at [461, 217] on input "search" at bounding box center [440, 216] width 100 height 19
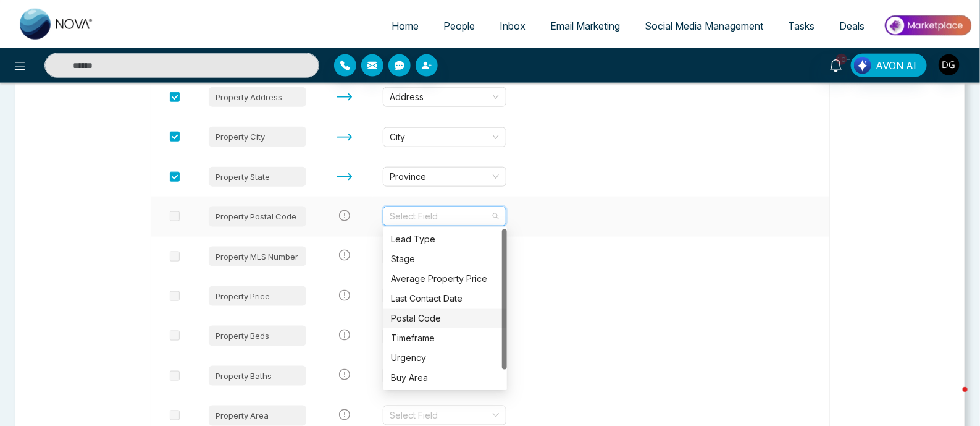
click at [439, 316] on div "Postal Code" at bounding box center [445, 318] width 109 height 14
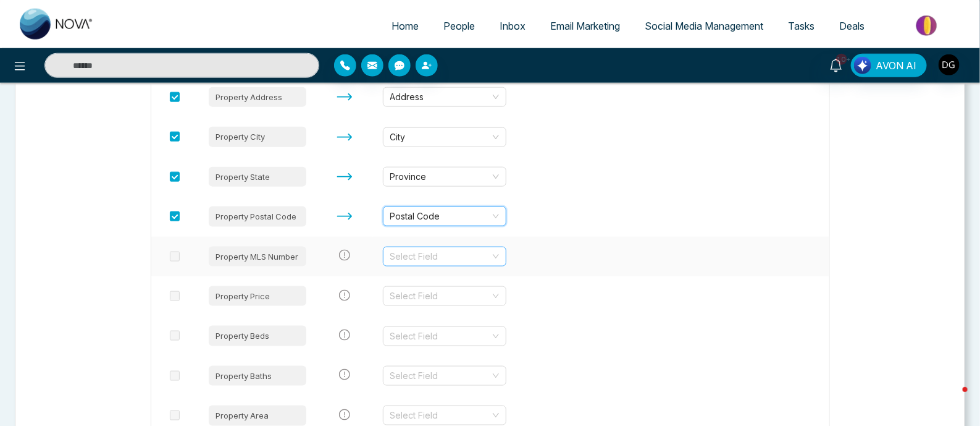
click at [478, 258] on input "search" at bounding box center [440, 256] width 100 height 19
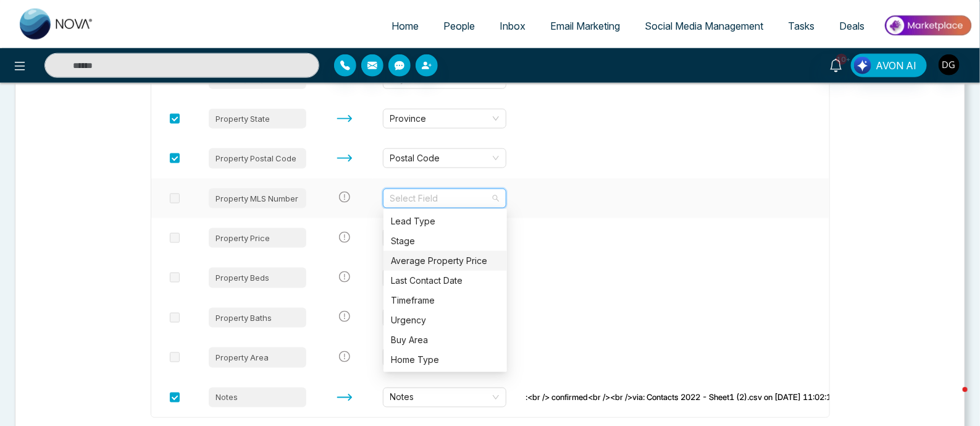
scroll to position [617, 0]
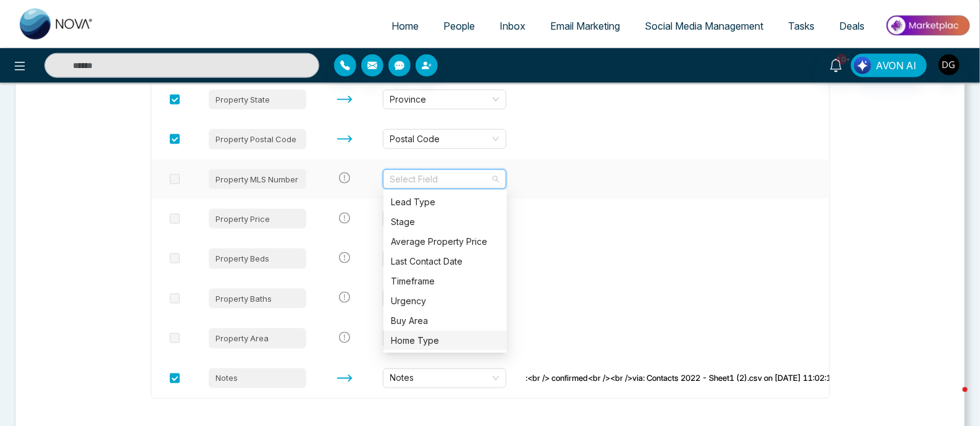
click at [461, 335] on div "Home Type" at bounding box center [445, 341] width 109 height 14
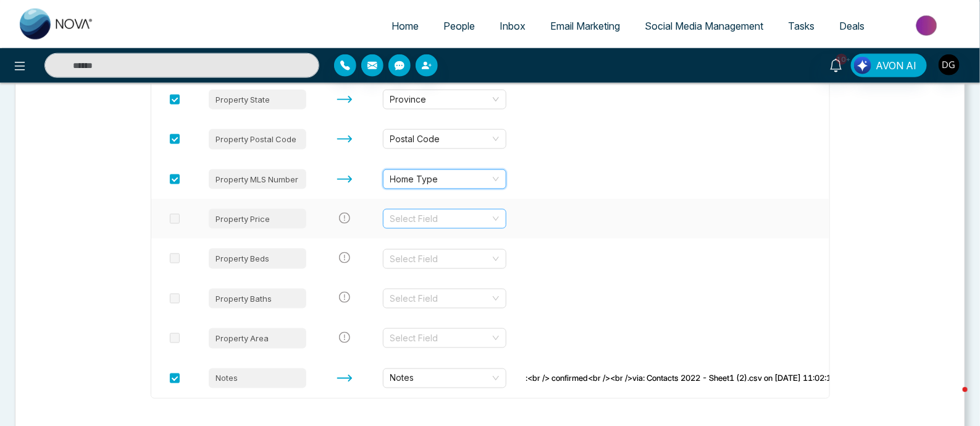
click at [450, 221] on input "search" at bounding box center [440, 218] width 100 height 19
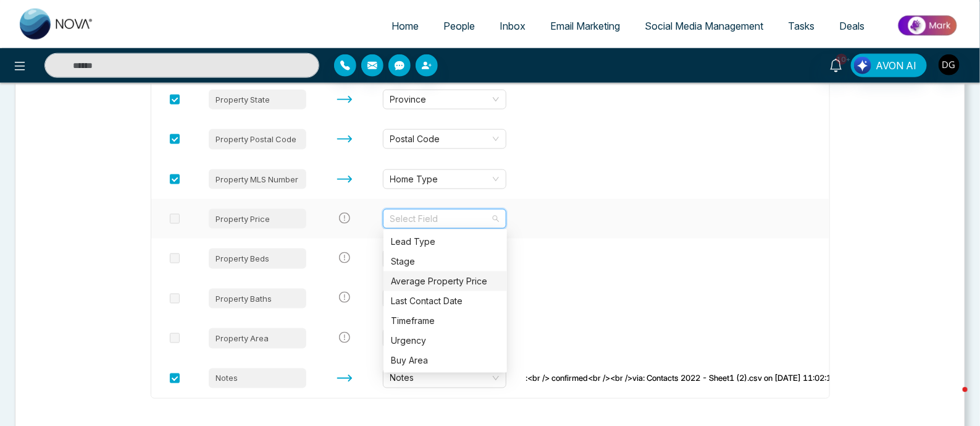
click at [445, 276] on div "Average Property Price" at bounding box center [445, 281] width 109 height 14
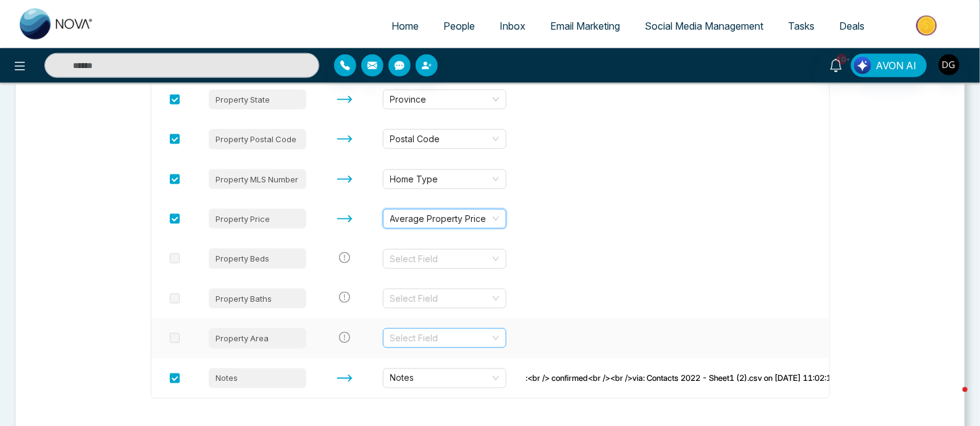
click at [441, 336] on input "search" at bounding box center [440, 338] width 100 height 19
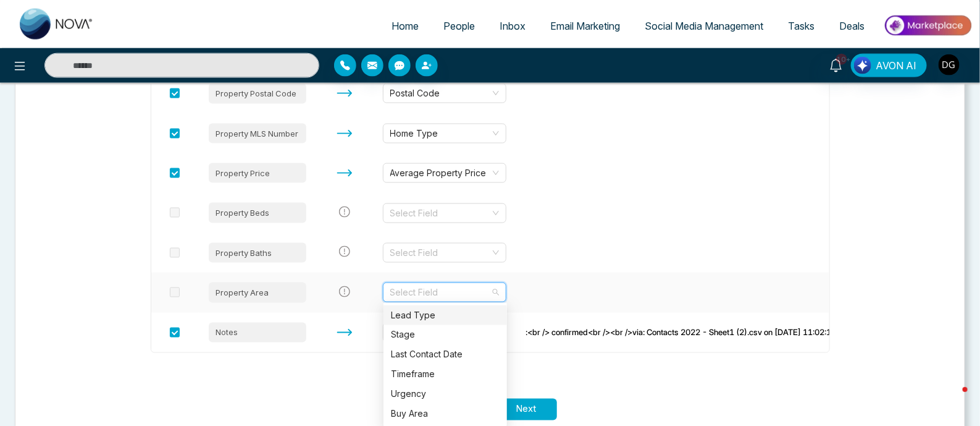
scroll to position [686, 0]
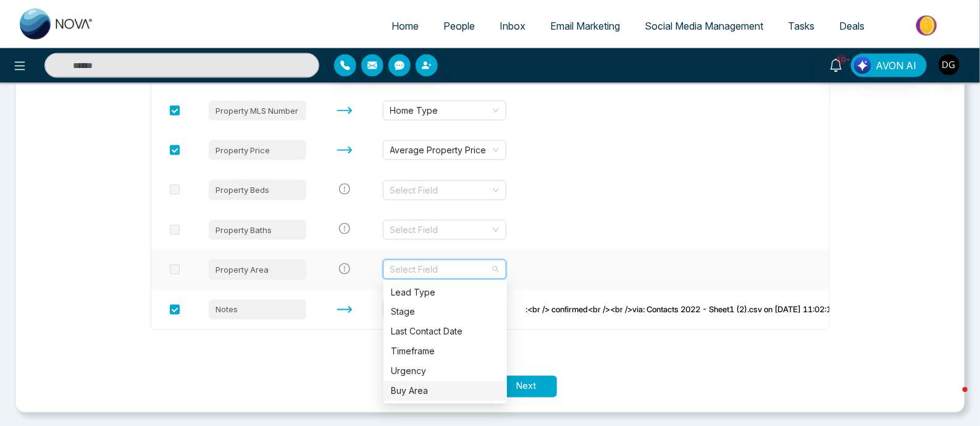
click at [426, 388] on div "Buy Area" at bounding box center [445, 391] width 109 height 14
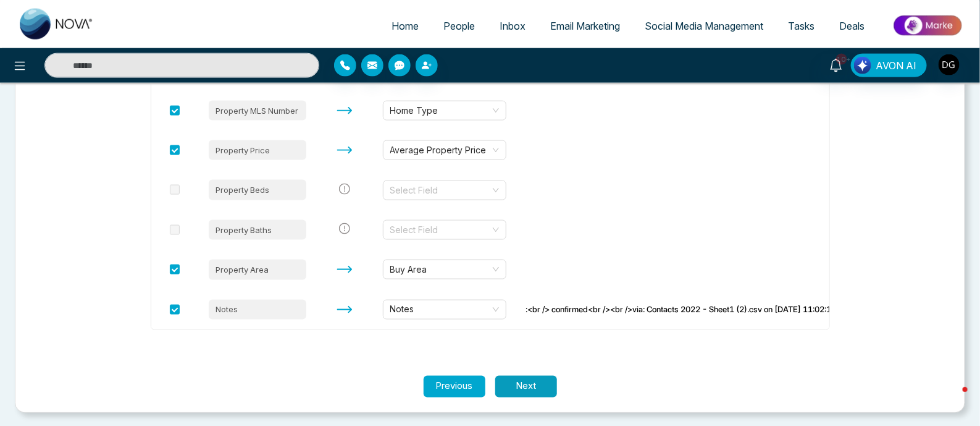
click at [540, 381] on button "Next" at bounding box center [526, 387] width 62 height 22
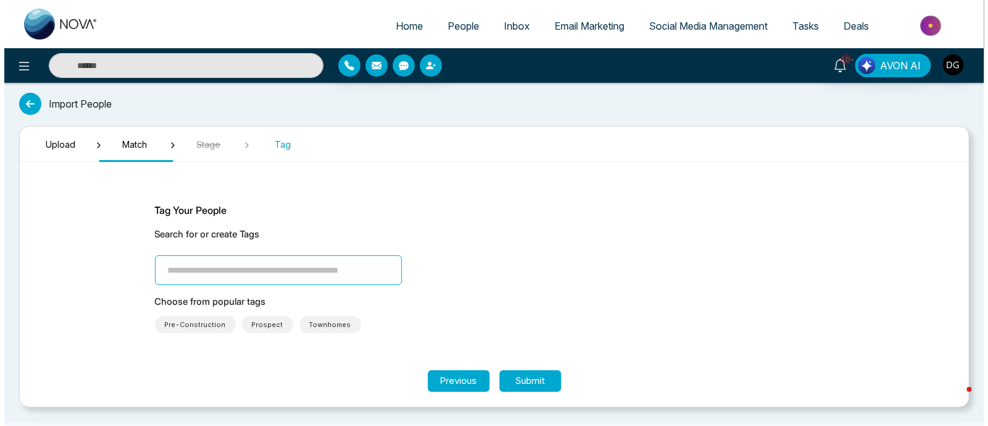
scroll to position [0, 0]
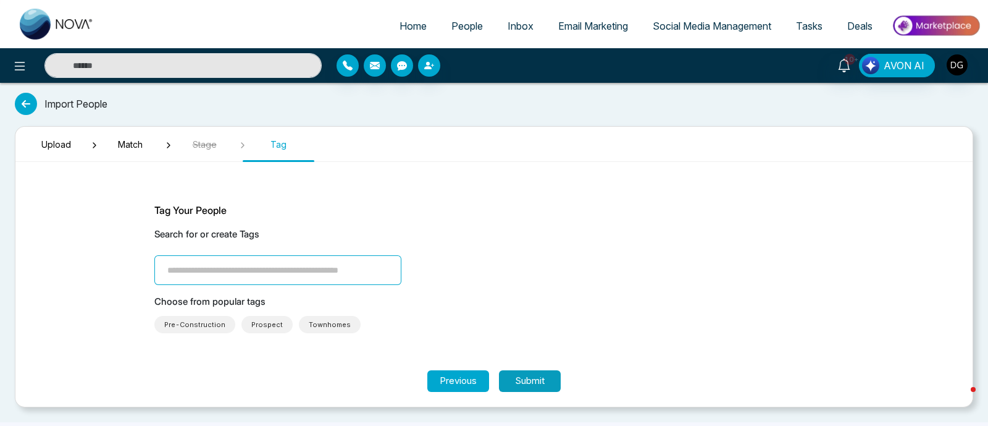
click at [534, 374] on button "Submit" at bounding box center [530, 381] width 62 height 22
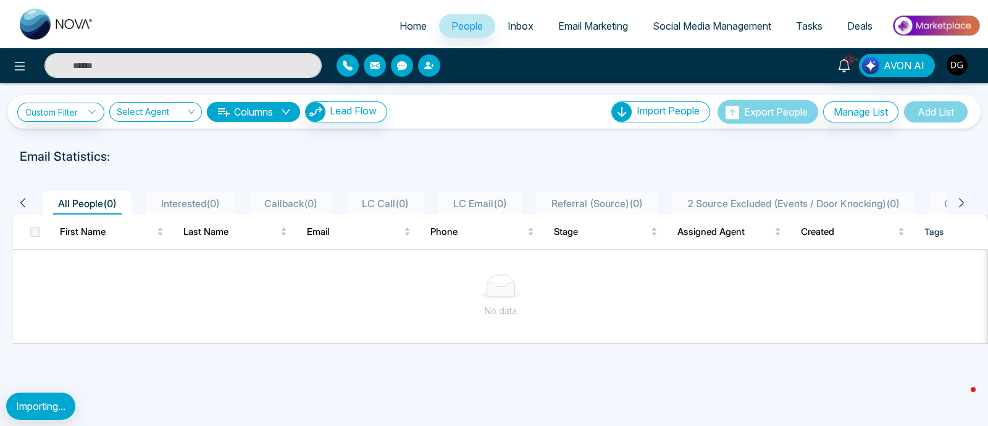
click at [408, 30] on span "Home" at bounding box center [413, 26] width 27 height 12
select select "*"
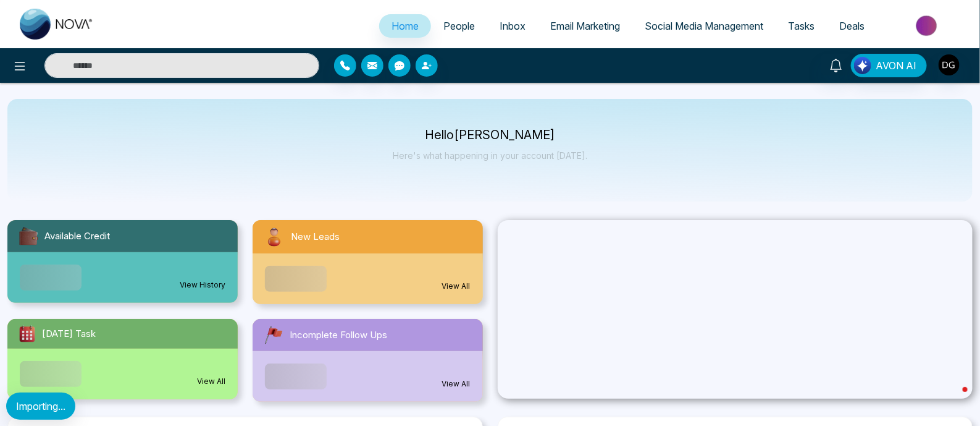
click at [454, 29] on span "People" at bounding box center [460, 26] width 32 height 12
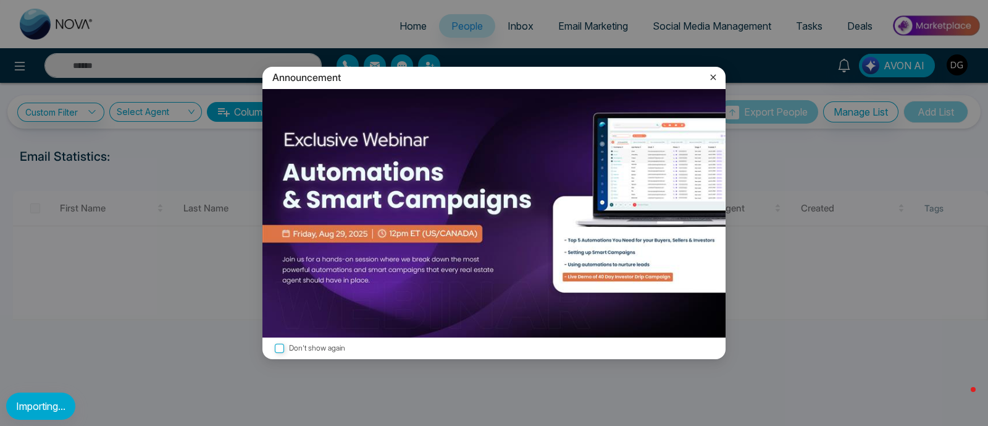
click at [712, 74] on icon at bounding box center [713, 77] width 12 height 12
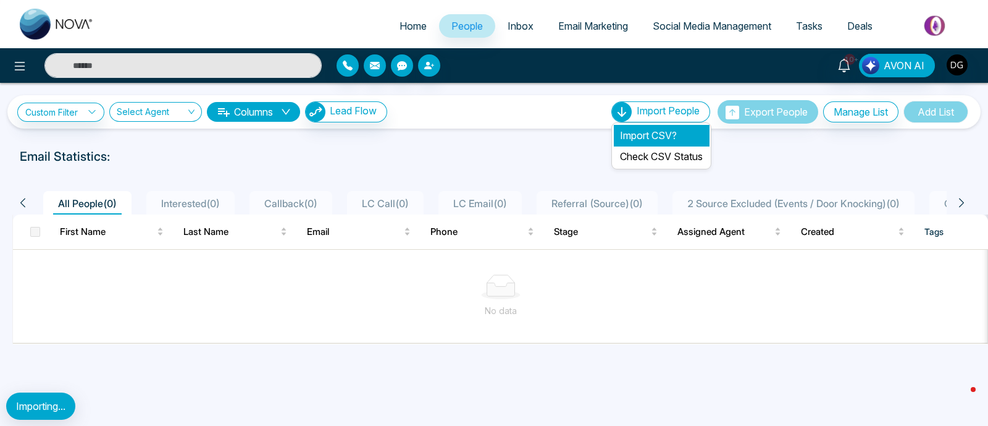
click at [659, 137] on li "Import CSV?" at bounding box center [661, 135] width 95 height 21
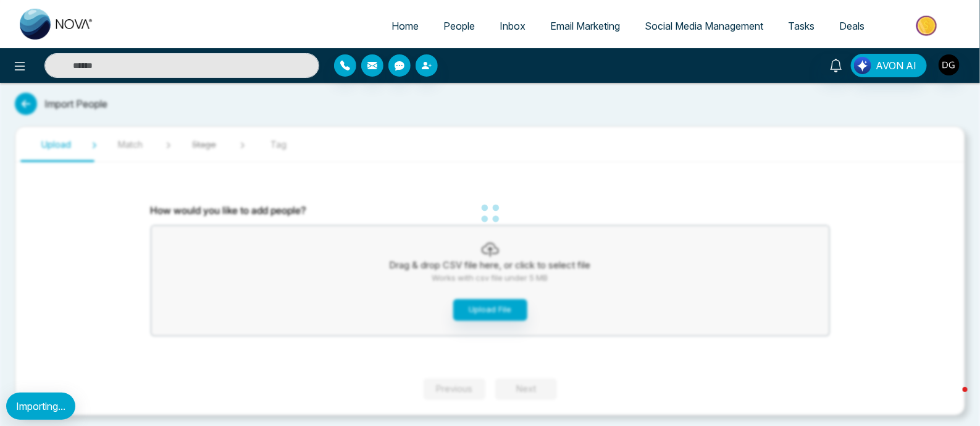
click at [456, 23] on span "People" at bounding box center [460, 26] width 32 height 12
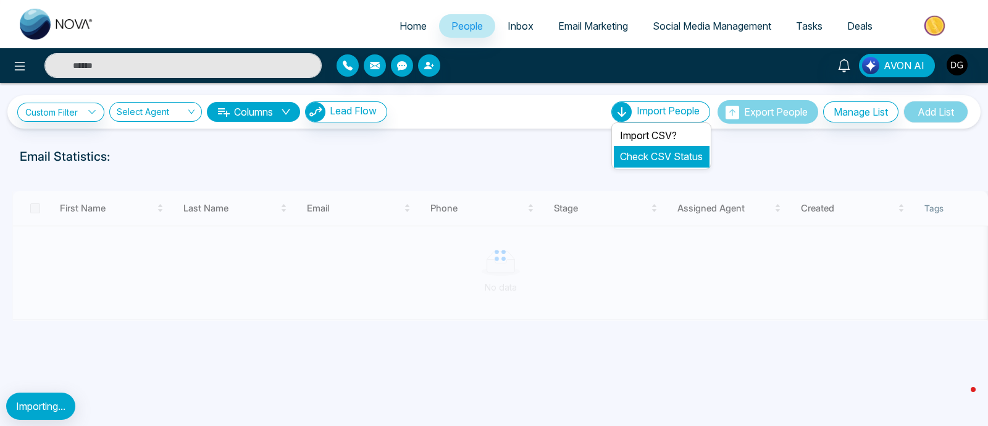
click at [659, 159] on link "Check CSV Status" at bounding box center [661, 156] width 83 height 12
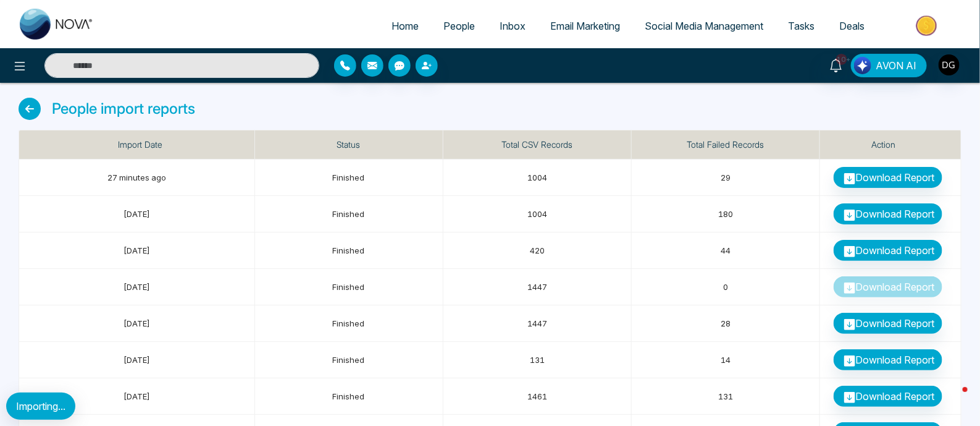
click at [401, 28] on span "Home" at bounding box center [405, 26] width 27 height 12
select select "*"
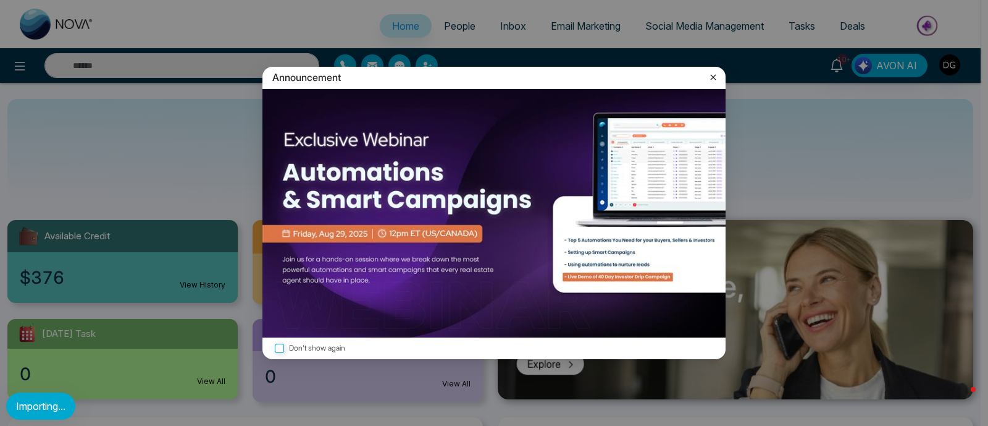
click at [712, 74] on icon at bounding box center [713, 77] width 12 height 12
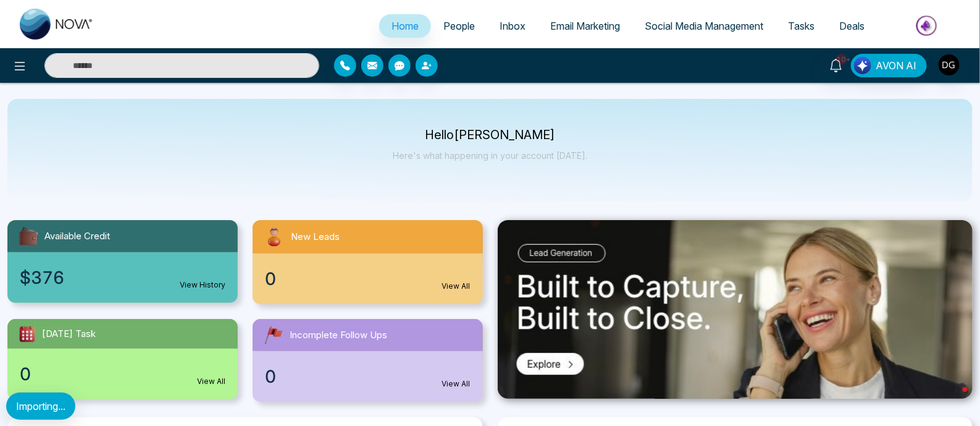
click at [460, 23] on span "People" at bounding box center [460, 26] width 32 height 12
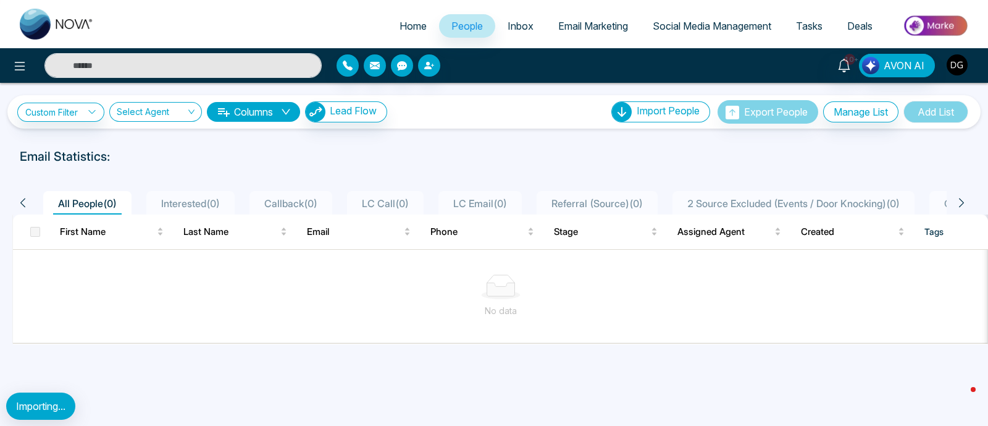
click at [964, 72] on img "button" at bounding box center [957, 64] width 21 height 21
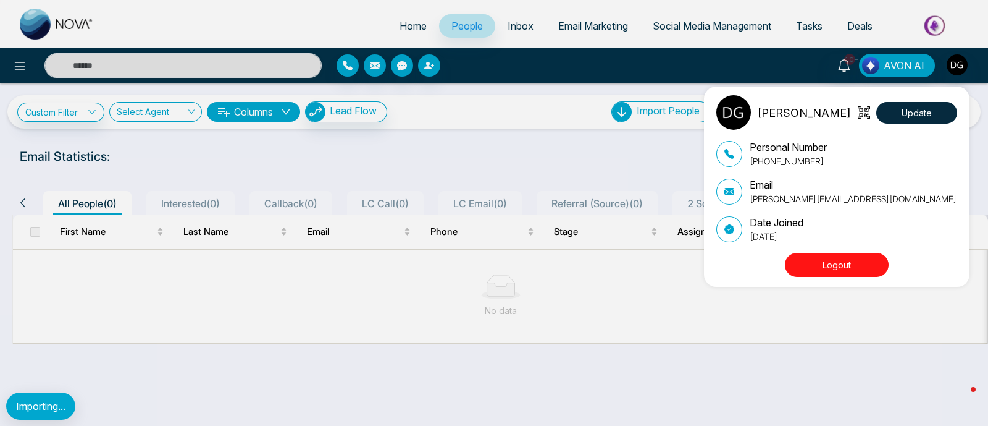
click at [853, 259] on button "Logout" at bounding box center [837, 265] width 104 height 24
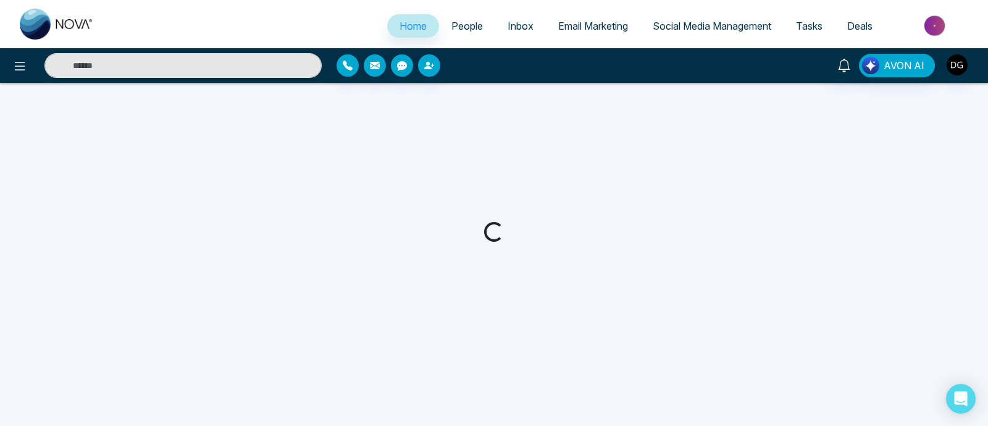
select select "*"
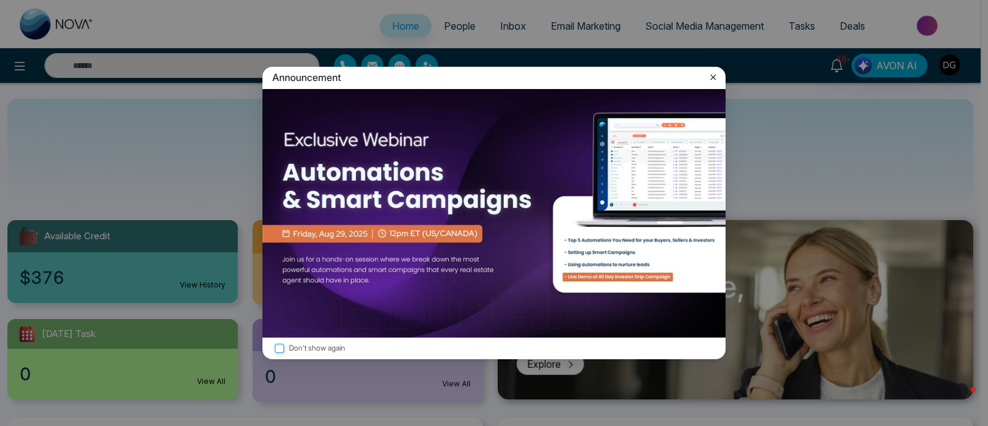
click at [713, 80] on icon at bounding box center [713, 77] width 12 height 12
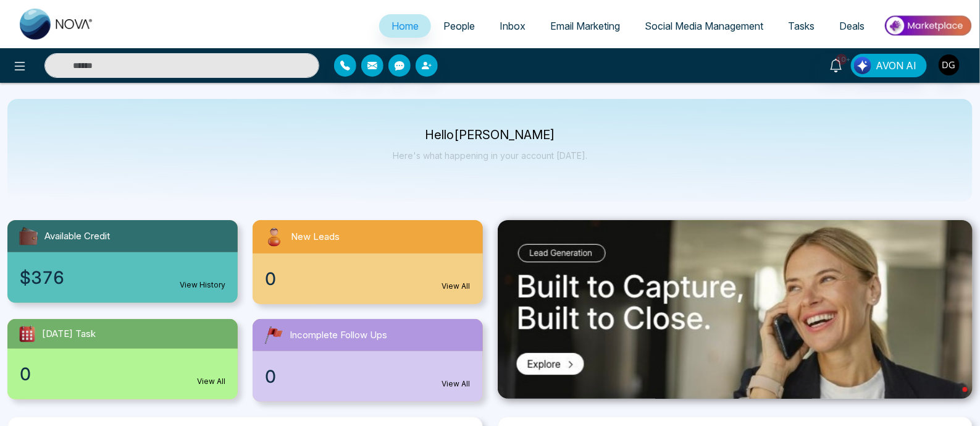
click at [449, 32] on link "People" at bounding box center [459, 25] width 56 height 23
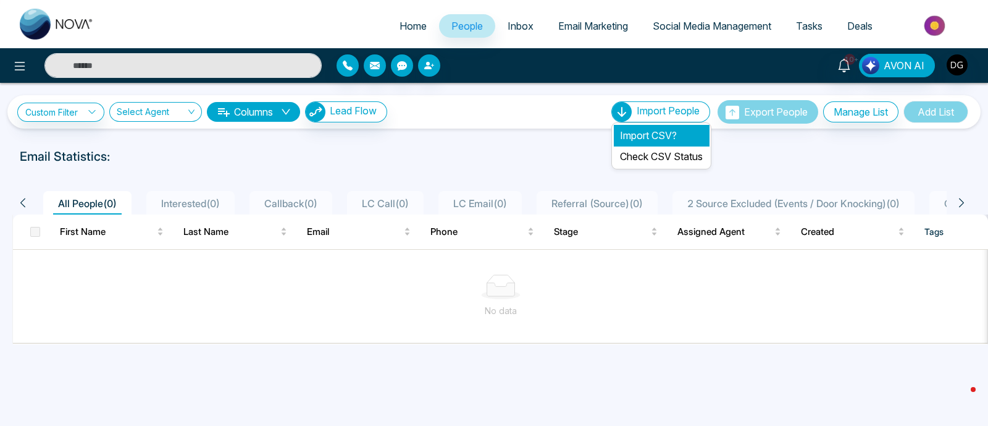
click at [641, 135] on li "Import CSV?" at bounding box center [661, 135] width 95 height 21
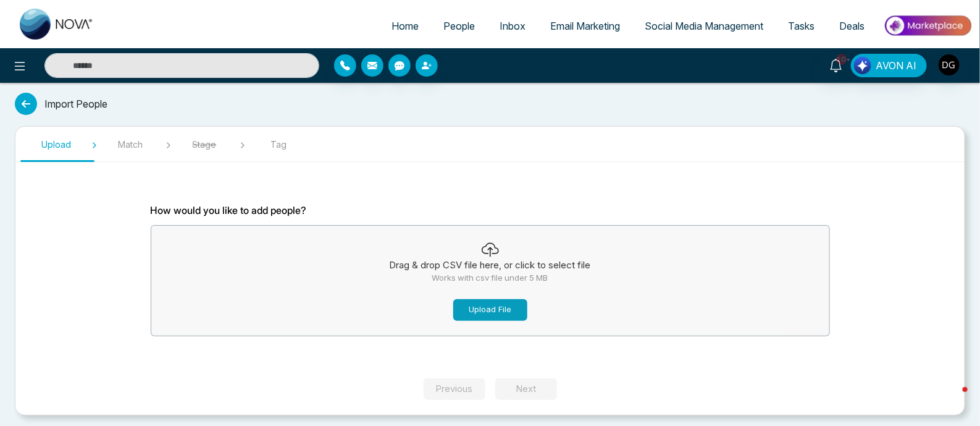
click at [515, 315] on button "Upload File" at bounding box center [490, 310] width 74 height 22
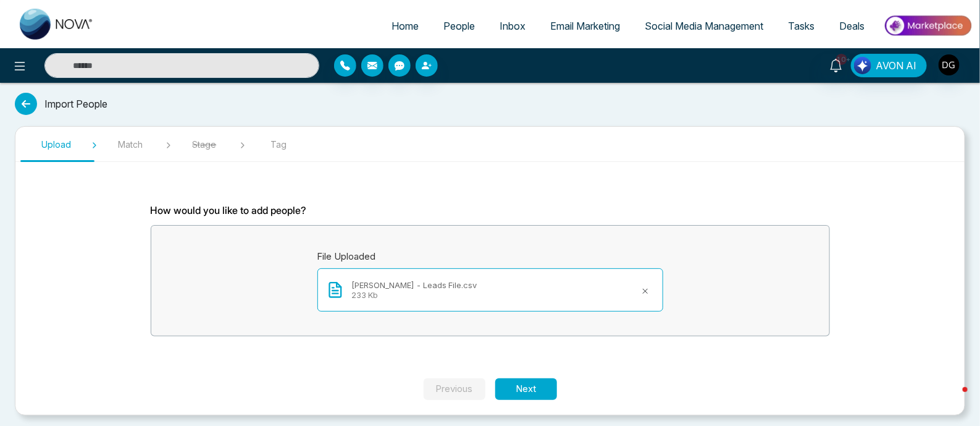
scroll to position [3, 0]
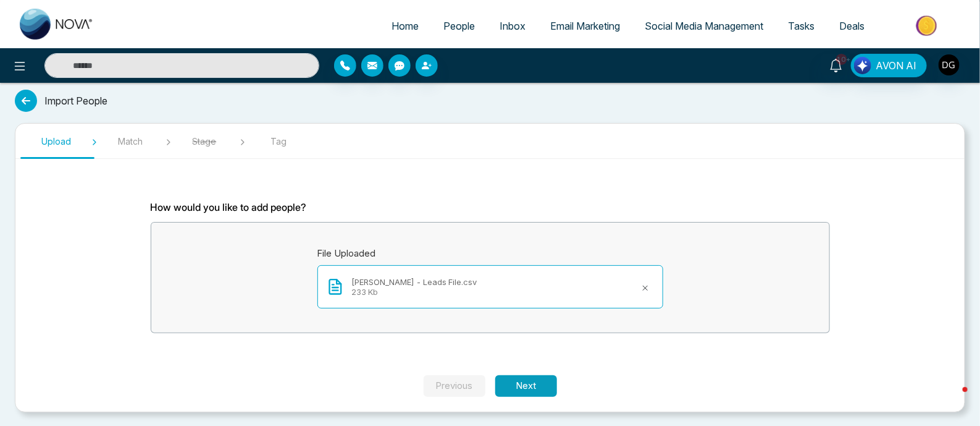
click at [535, 380] on button "Next" at bounding box center [526, 386] width 62 height 22
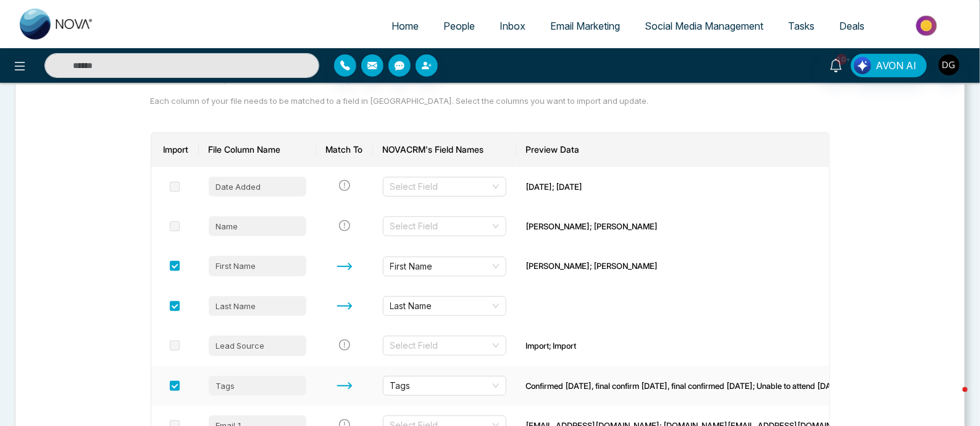
scroll to position [80, 0]
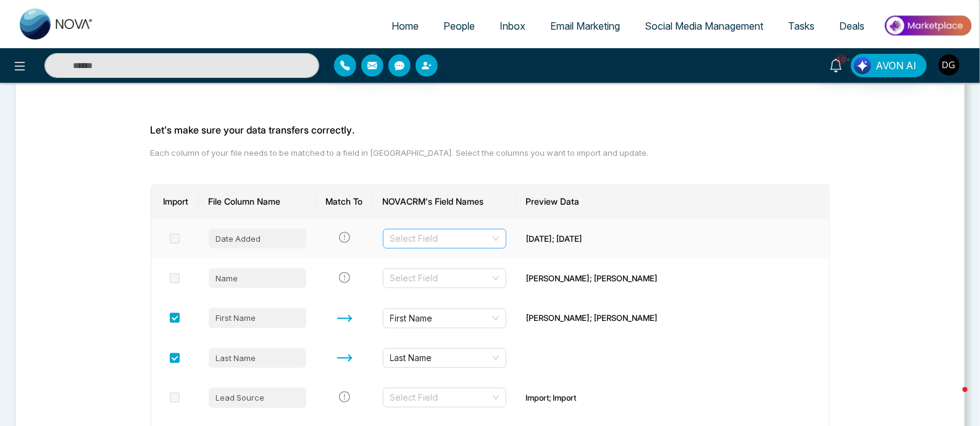
click at [486, 239] on input "search" at bounding box center [440, 238] width 100 height 19
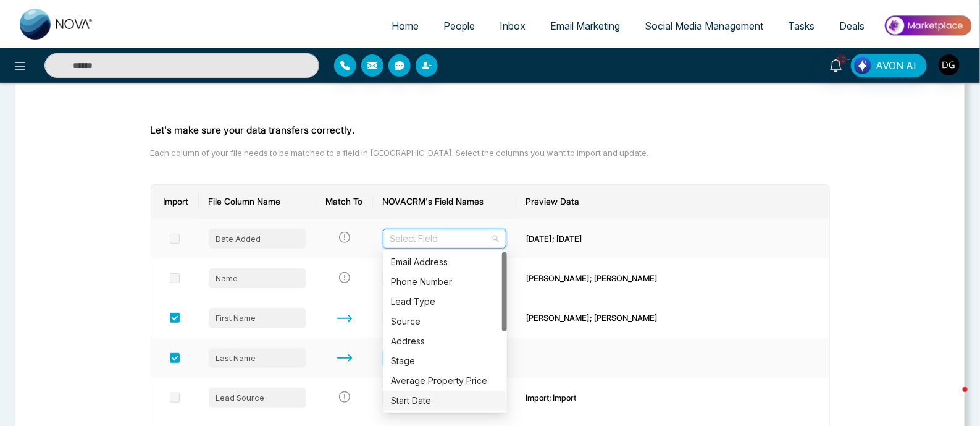
drag, startPoint x: 446, startPoint y: 398, endPoint x: 473, endPoint y: 355, distance: 51.3
click at [445, 398] on div "Start Date" at bounding box center [445, 401] width 109 height 14
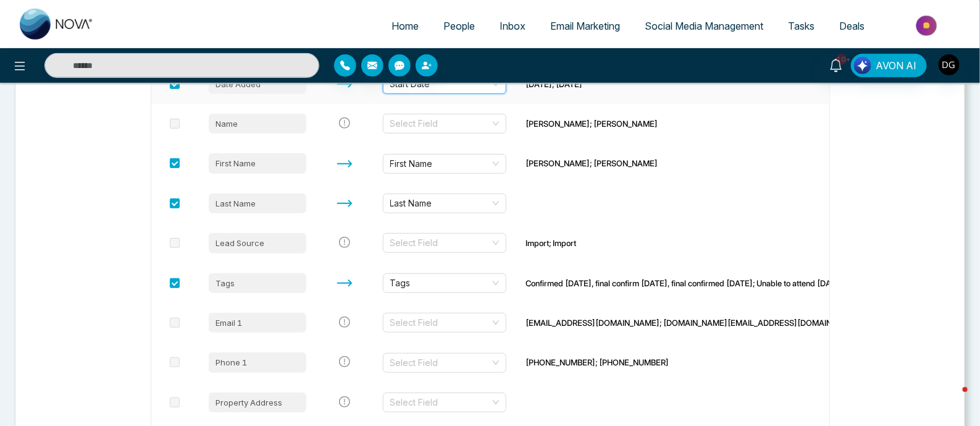
scroll to position [235, 0]
click at [491, 239] on input "search" at bounding box center [440, 243] width 100 height 19
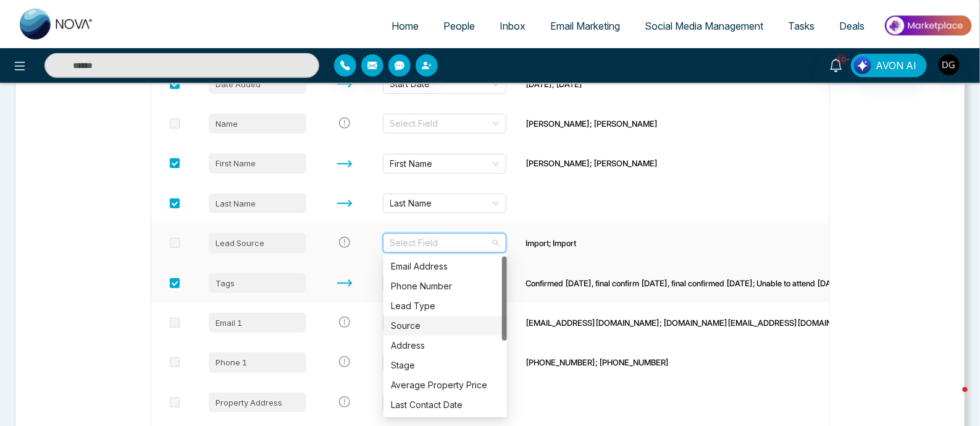
drag, startPoint x: 424, startPoint y: 327, endPoint x: 489, endPoint y: 264, distance: 90.4
click at [427, 326] on div "Source" at bounding box center [445, 326] width 109 height 14
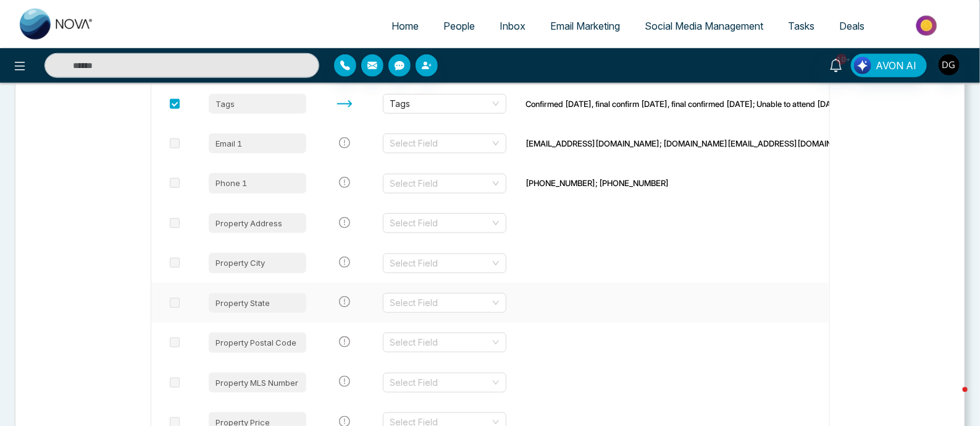
scroll to position [389, 0]
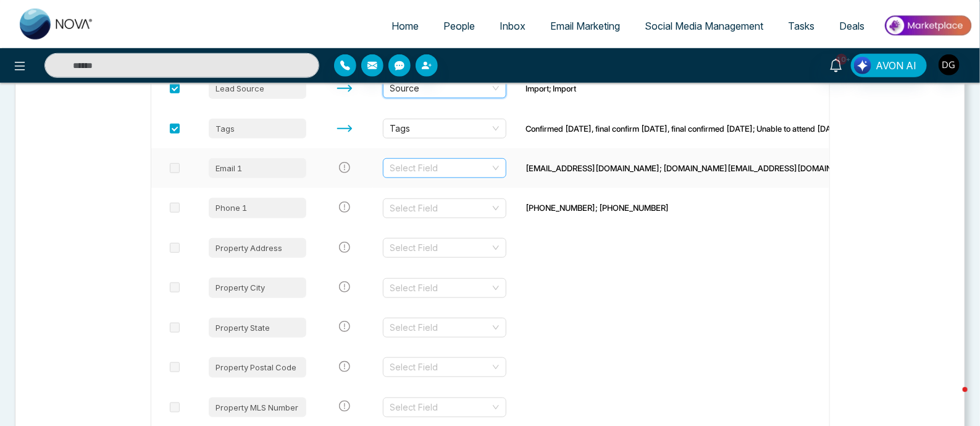
click at [469, 167] on input "search" at bounding box center [440, 168] width 100 height 19
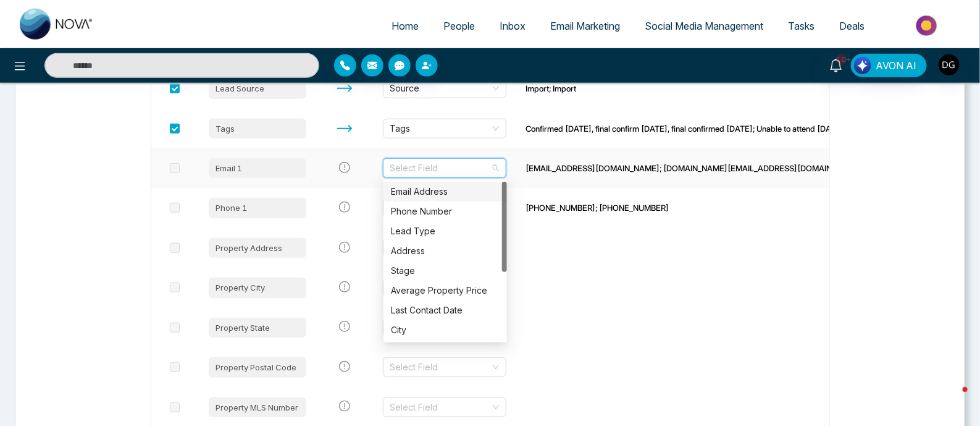
click at [421, 193] on div "Email Address" at bounding box center [445, 192] width 109 height 14
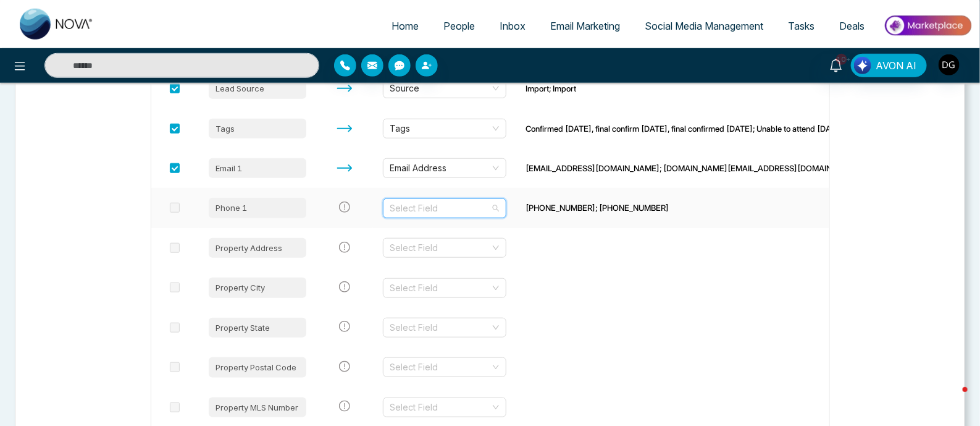
click at [439, 201] on input "search" at bounding box center [440, 208] width 100 height 19
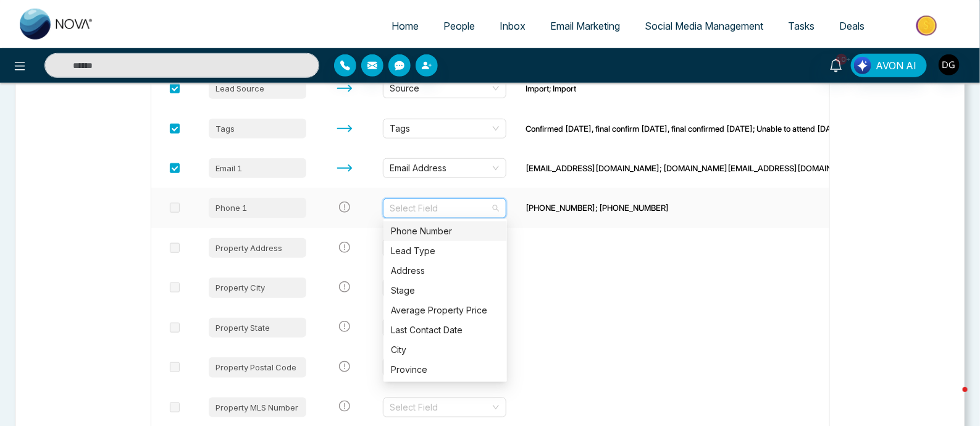
click at [435, 232] on div "Phone Number" at bounding box center [445, 231] width 109 height 14
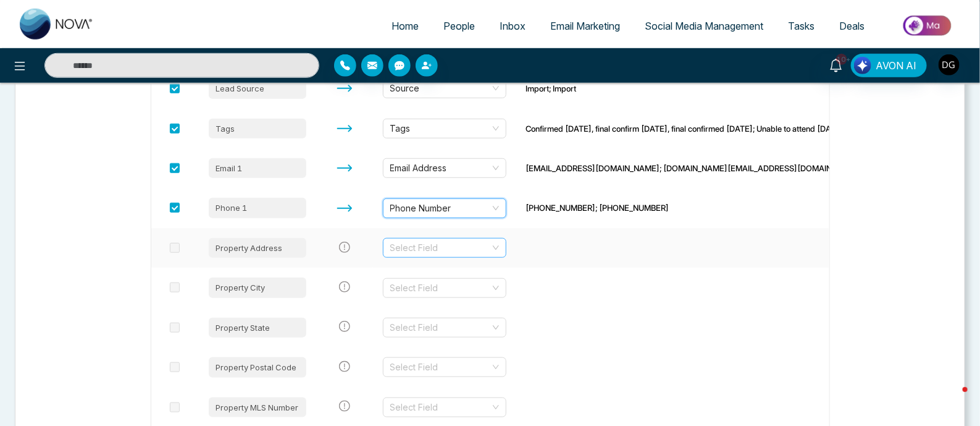
click at [450, 248] on input "search" at bounding box center [440, 247] width 100 height 19
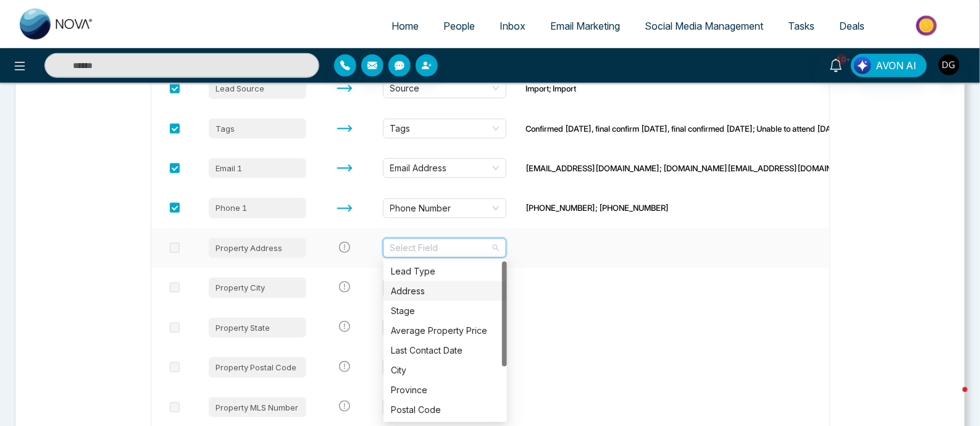
click at [443, 289] on div "Address" at bounding box center [445, 291] width 109 height 14
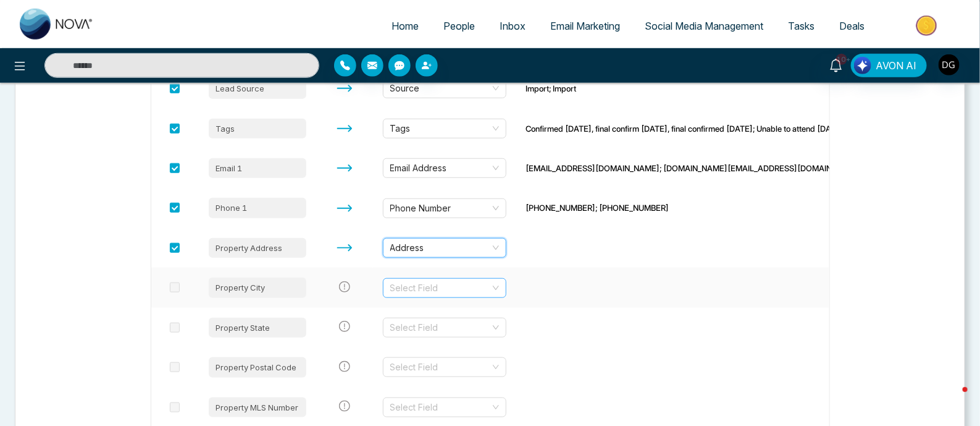
click at [450, 284] on input "search" at bounding box center [440, 288] width 100 height 19
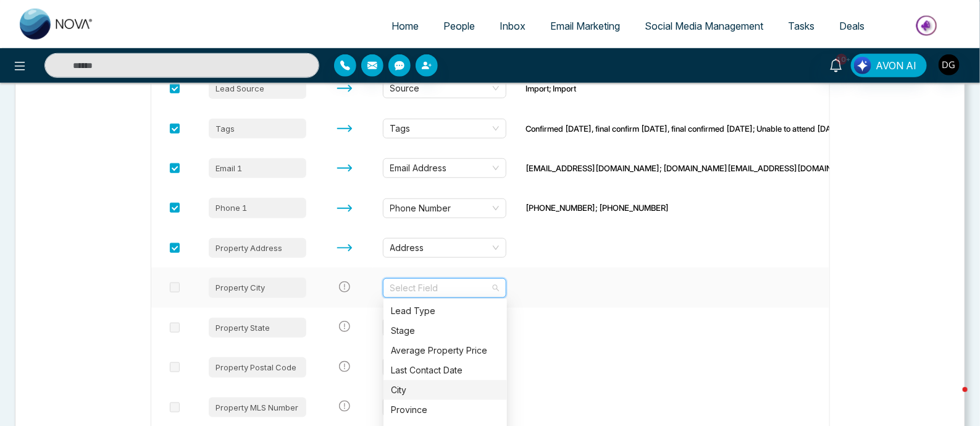
click at [412, 387] on div "City" at bounding box center [445, 390] width 109 height 14
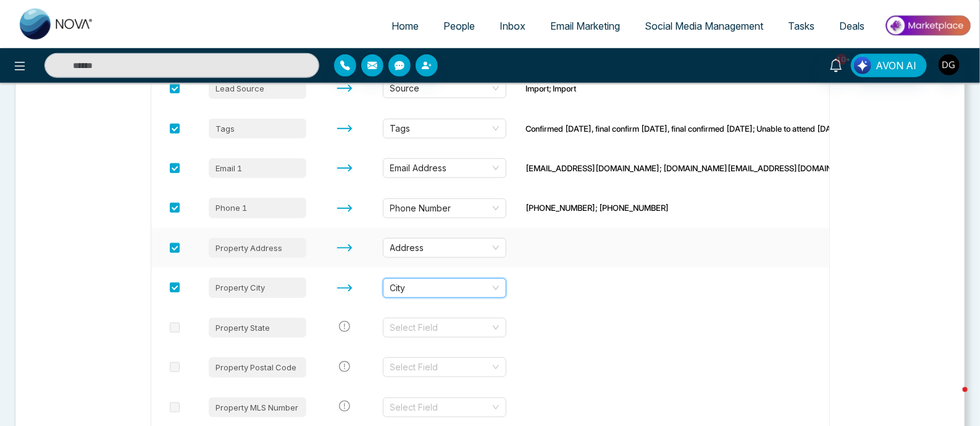
scroll to position [466, 0]
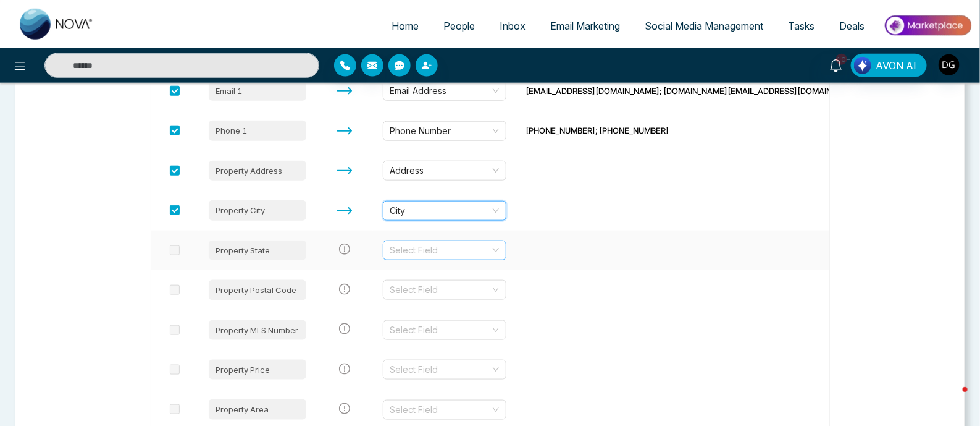
click at [470, 243] on input "search" at bounding box center [440, 250] width 100 height 19
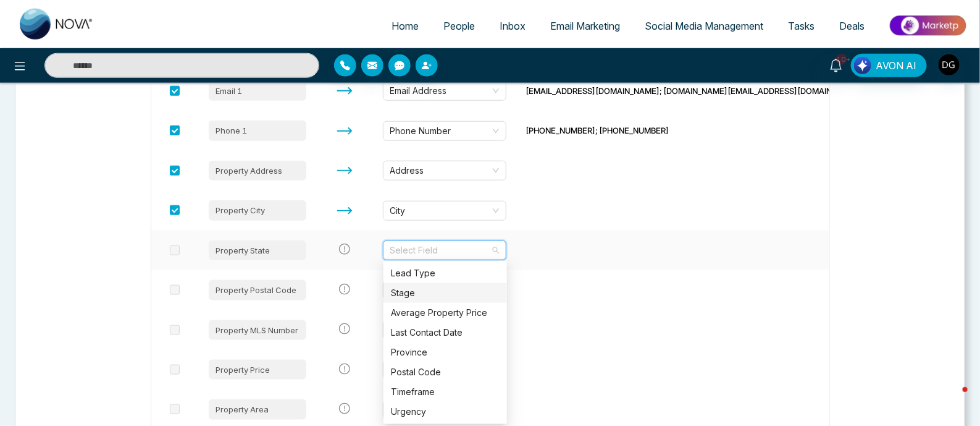
click at [433, 292] on div "Stage" at bounding box center [445, 293] width 109 height 14
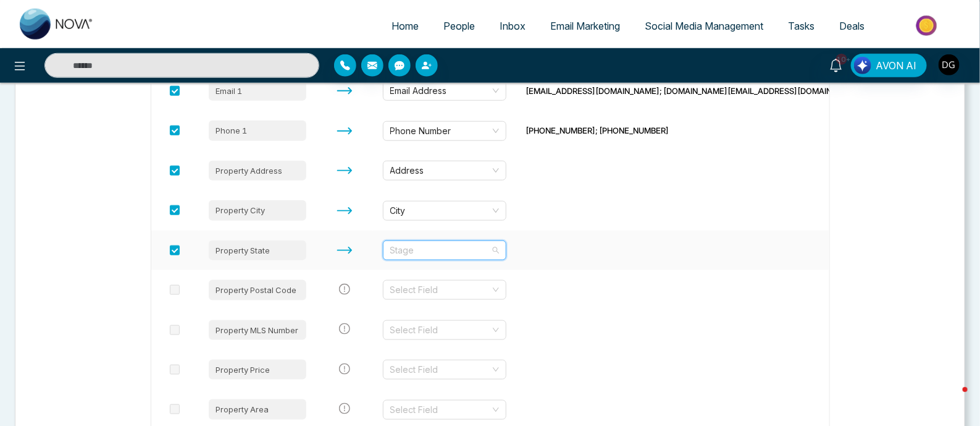
click at [455, 251] on span "Stage" at bounding box center [444, 250] width 109 height 19
click at [454, 247] on span "Stage" at bounding box center [444, 250] width 109 height 19
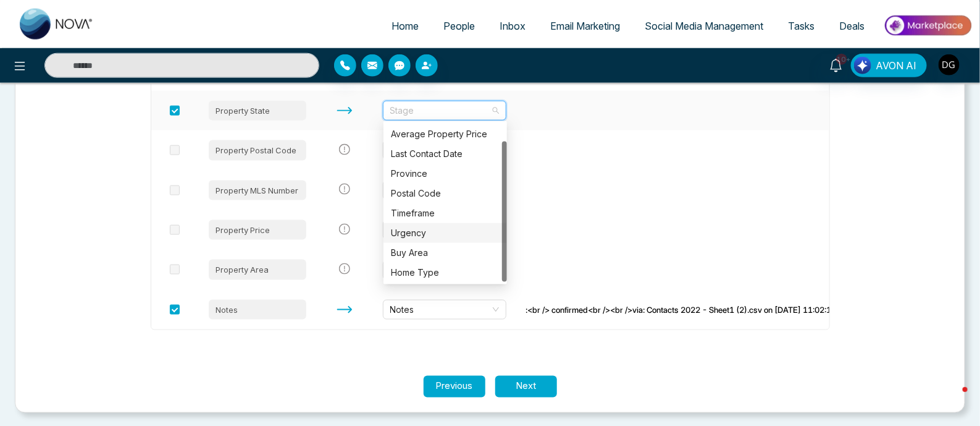
scroll to position [0, 0]
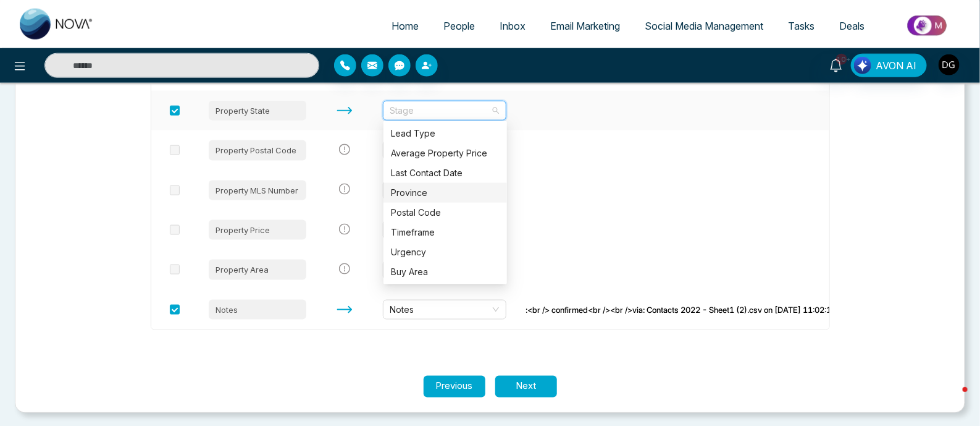
click at [431, 188] on div "Province" at bounding box center [445, 193] width 109 height 14
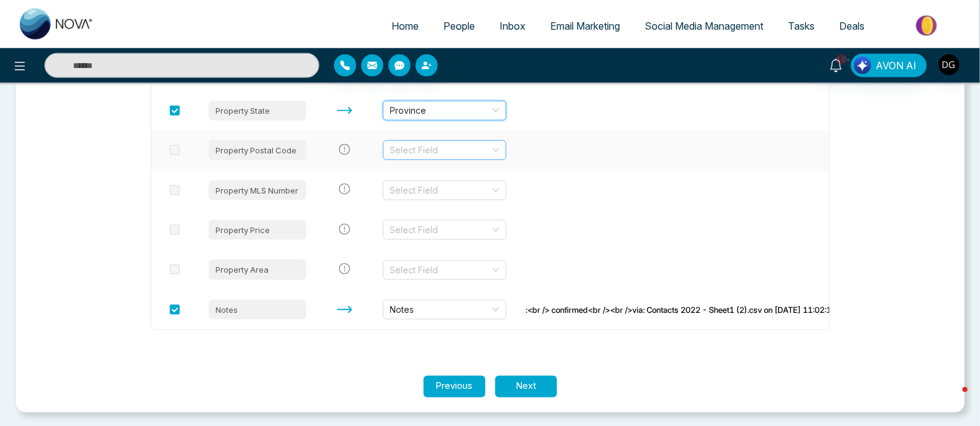
click at [453, 150] on input "search" at bounding box center [440, 150] width 100 height 19
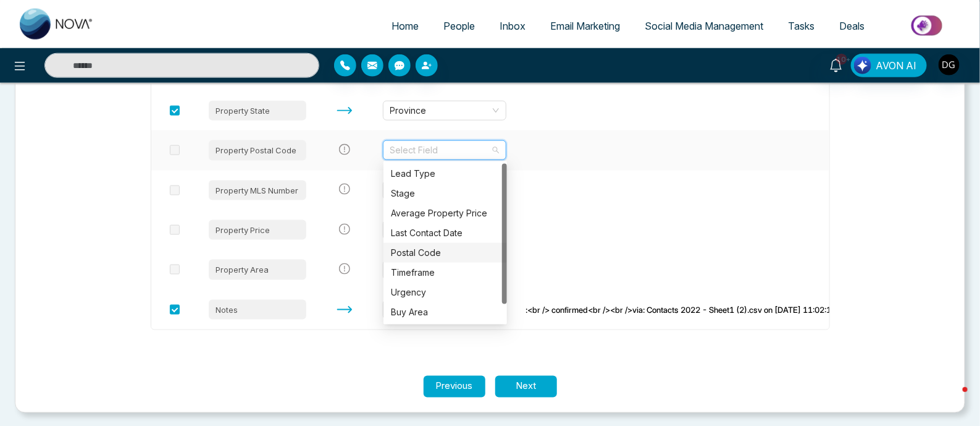
click at [428, 252] on div "Postal Code" at bounding box center [445, 253] width 109 height 14
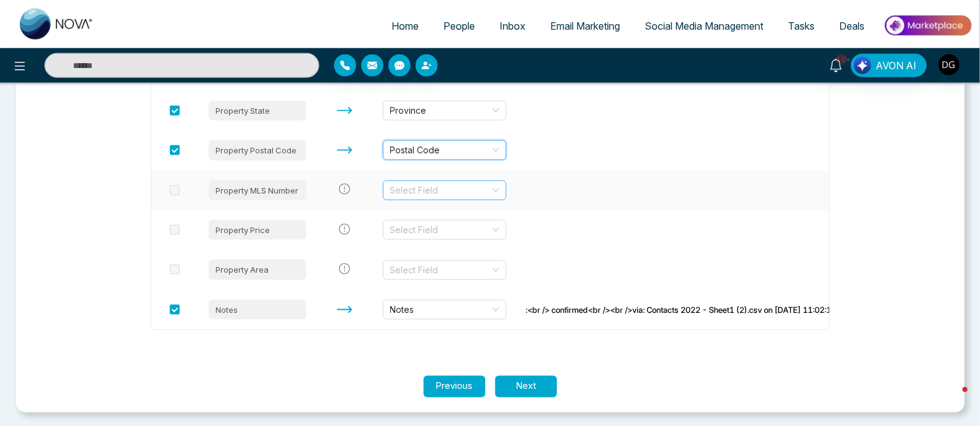
click at [442, 190] on input "search" at bounding box center [440, 190] width 100 height 19
click at [444, 193] on input "search" at bounding box center [440, 190] width 100 height 19
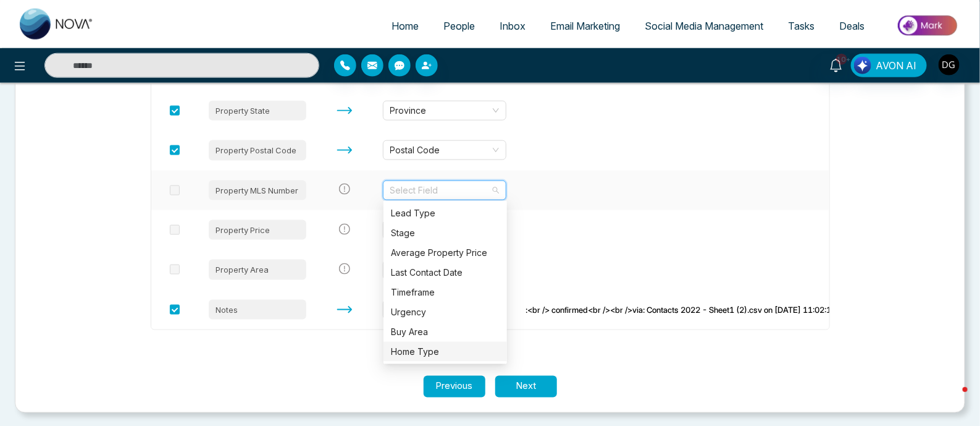
click at [442, 347] on div "Home Type" at bounding box center [445, 352] width 109 height 14
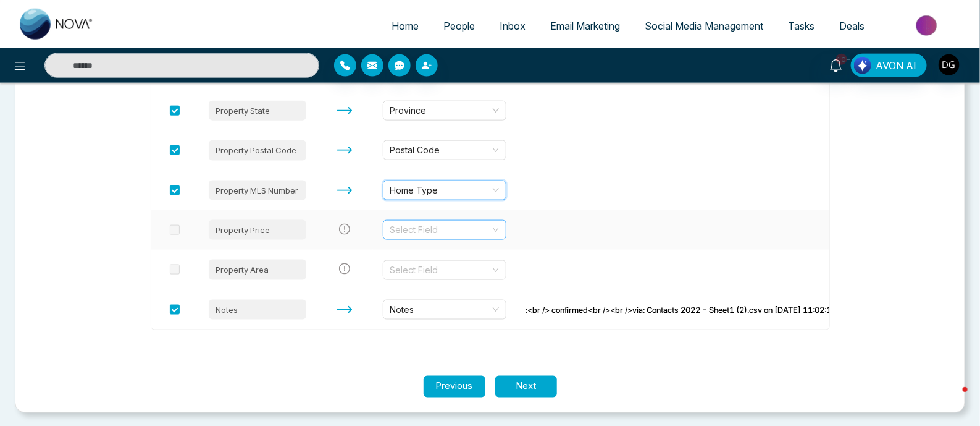
click at [451, 232] on input "search" at bounding box center [440, 230] width 100 height 19
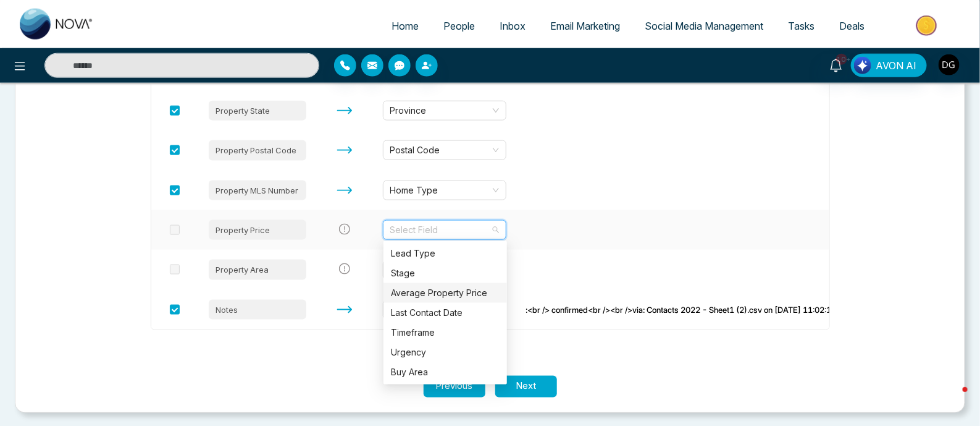
click at [449, 293] on div "Average Property Price" at bounding box center [445, 293] width 109 height 14
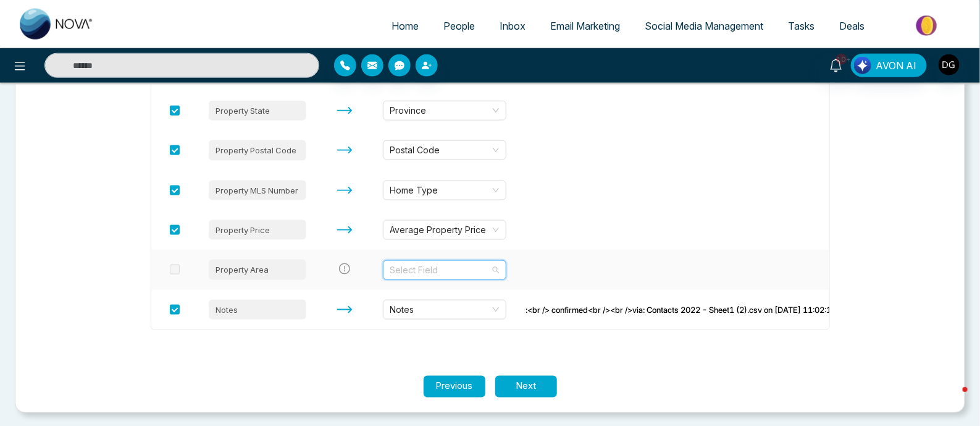
click at [451, 273] on input "search" at bounding box center [440, 270] width 100 height 19
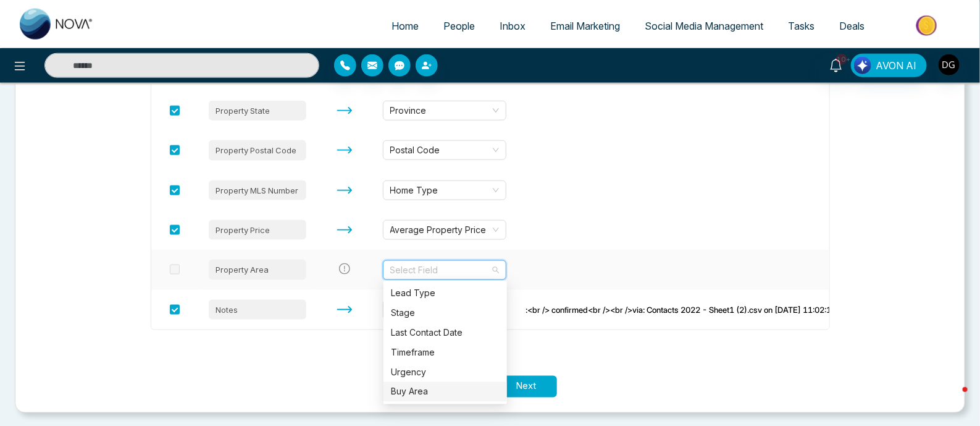
click at [434, 386] on div "Buy Area" at bounding box center [445, 392] width 109 height 14
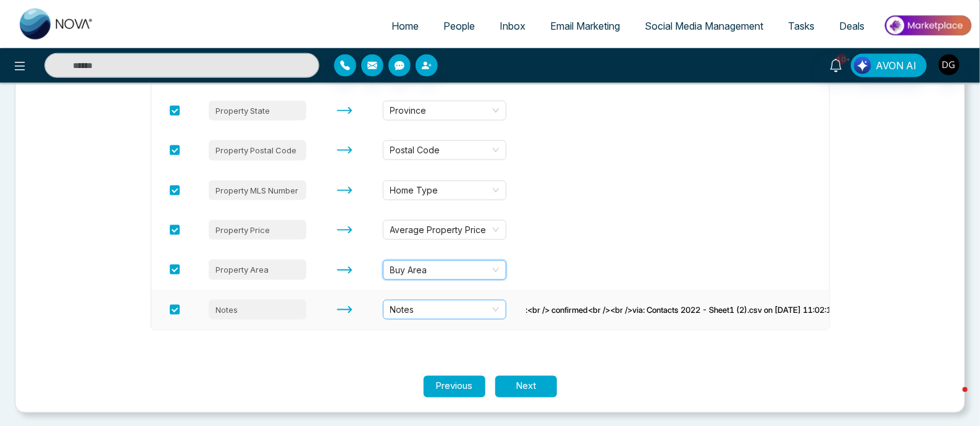
click at [471, 307] on span "Notes" at bounding box center [444, 309] width 109 height 19
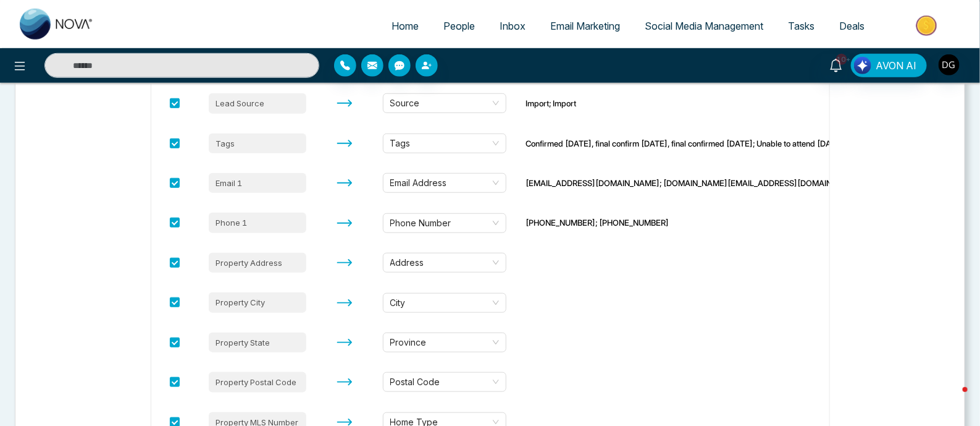
scroll to position [606, 0]
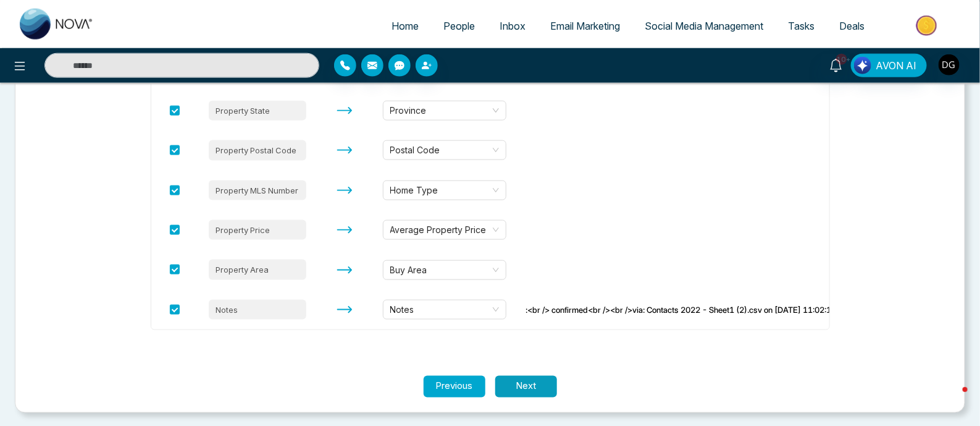
click at [521, 378] on button "Next" at bounding box center [526, 387] width 62 height 22
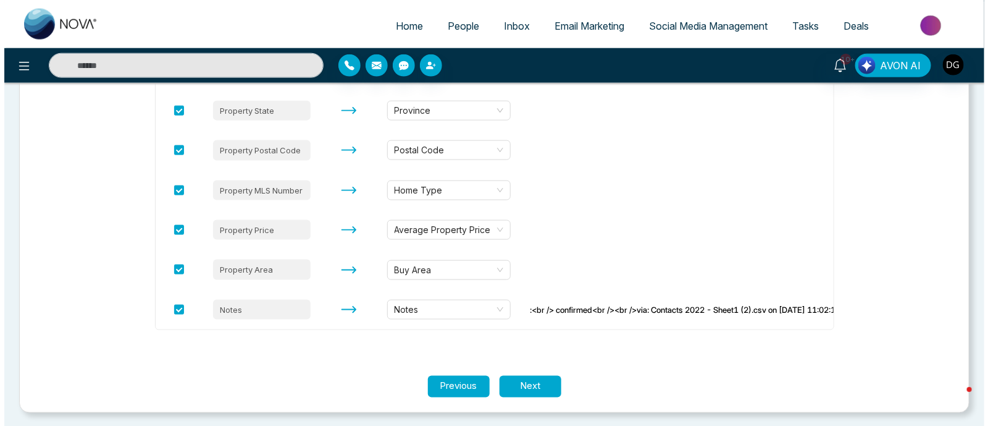
scroll to position [0, 0]
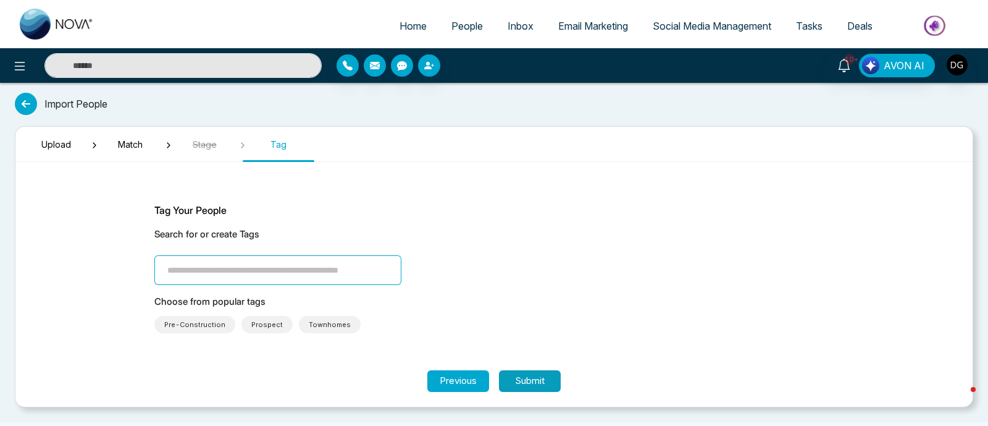
click at [530, 375] on button "Submit" at bounding box center [530, 381] width 62 height 22
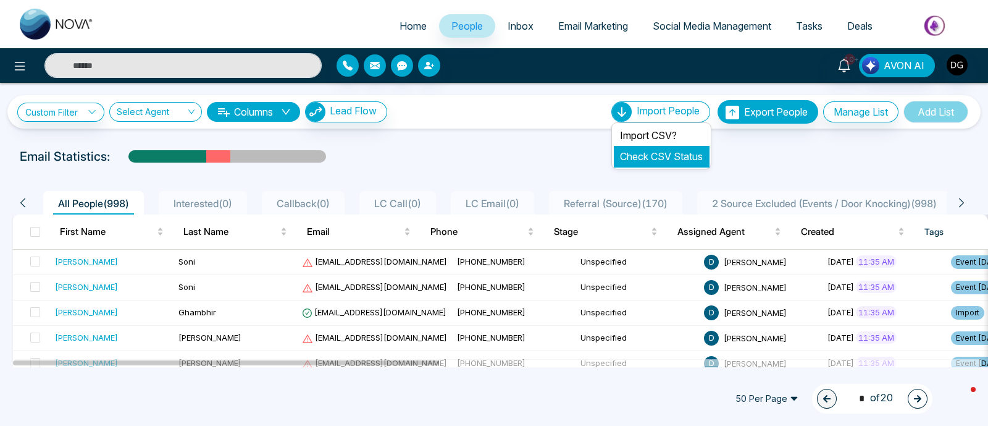
click at [672, 159] on link "Check CSV Status" at bounding box center [661, 156] width 83 height 12
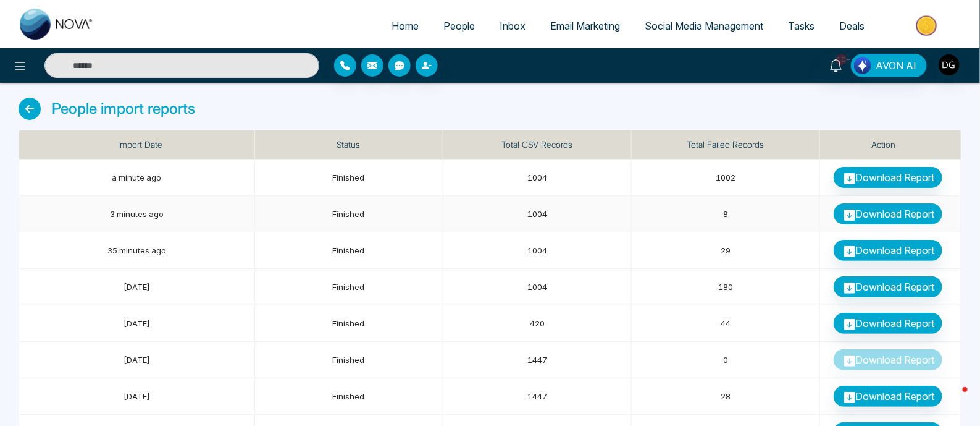
click at [885, 211] on link "Download Report" at bounding box center [888, 213] width 109 height 21
click at [569, 110] on div "People import reports" at bounding box center [490, 114] width 943 height 32
click at [448, 25] on span "People" at bounding box center [460, 26] width 32 height 12
